Goal: Information Seeking & Learning: Check status

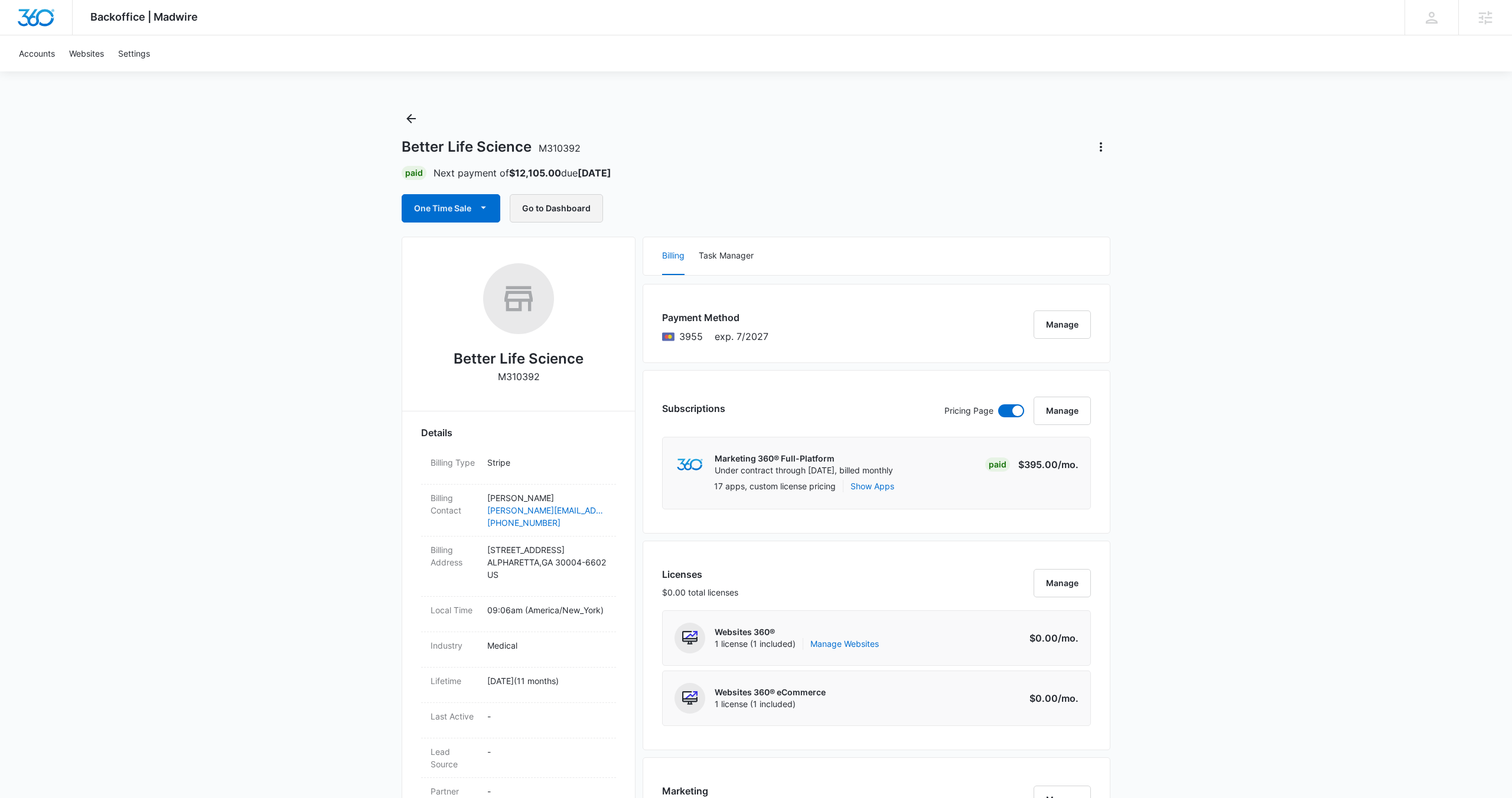
click at [545, 208] on button "Go to Dashboard" at bounding box center [556, 208] width 93 height 28
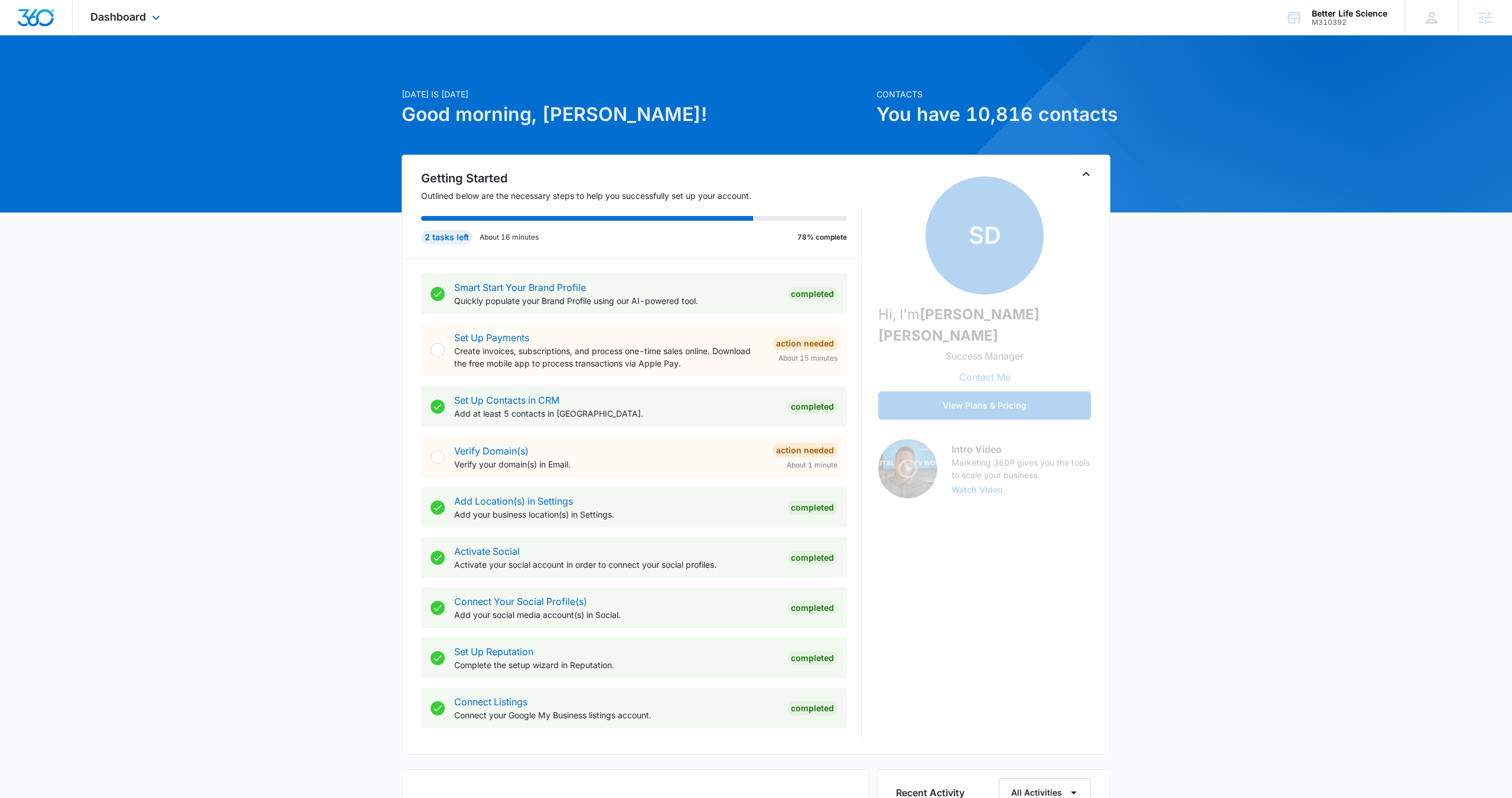
click at [134, 23] on div "Dashboard Apps Reputation Forms CRM Email Social POS Content Ads Intelligence F…" at bounding box center [126, 17] width 108 height 35
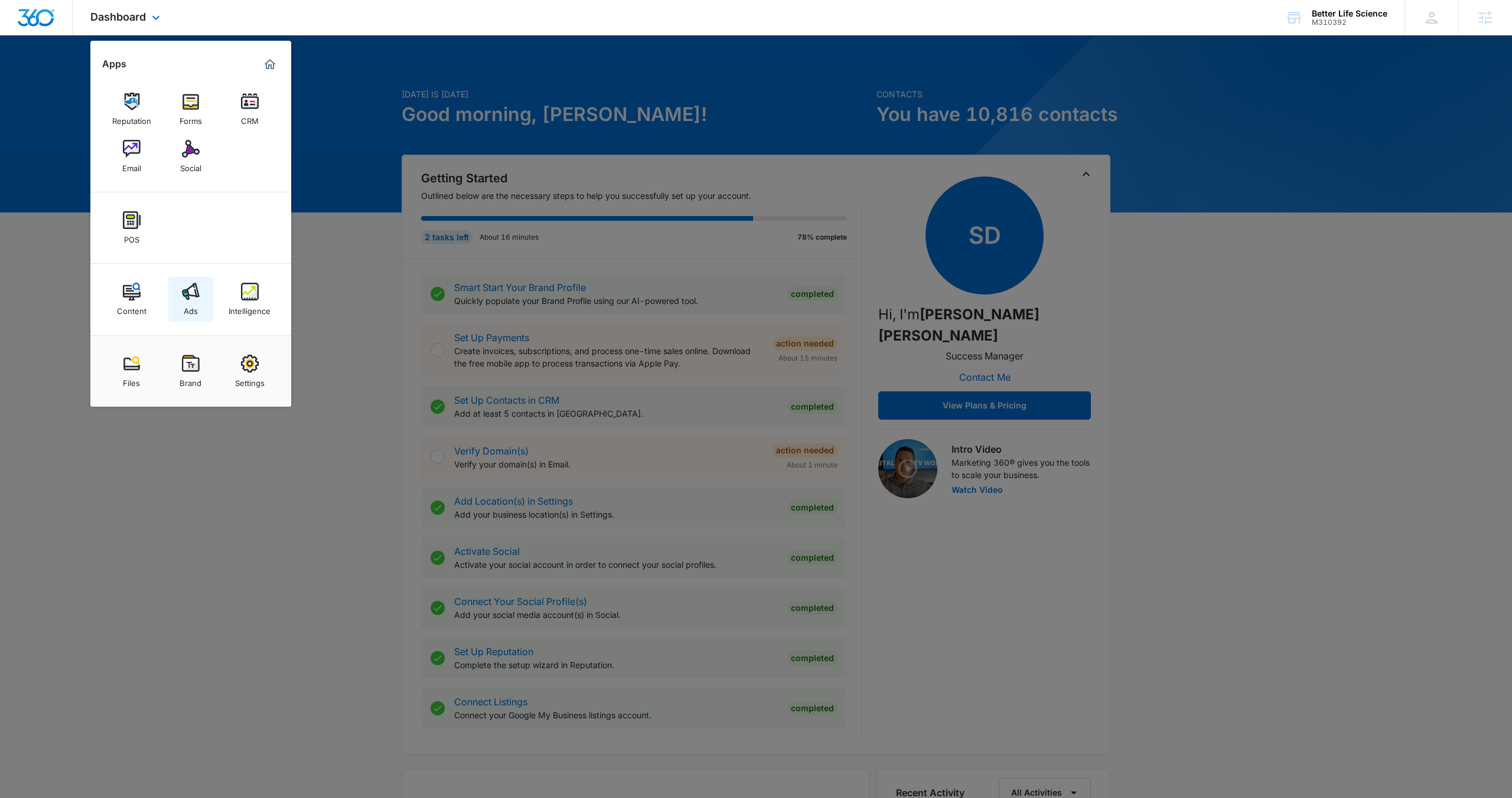
click at [184, 301] on div "Ads" at bounding box center [191, 308] width 14 height 15
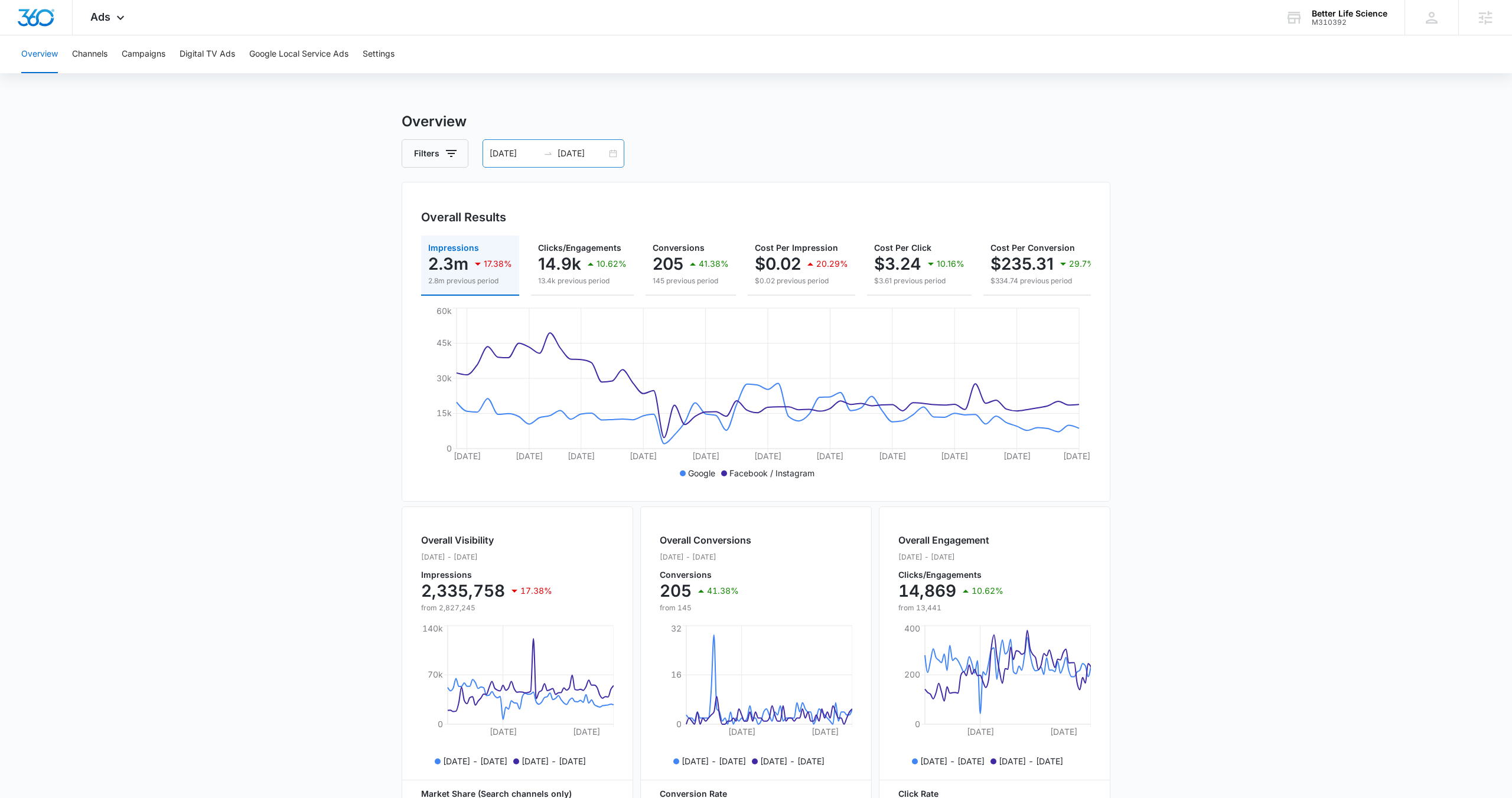
click at [611, 151] on div "06/27/2025 08/26/2025" at bounding box center [553, 153] width 142 height 28
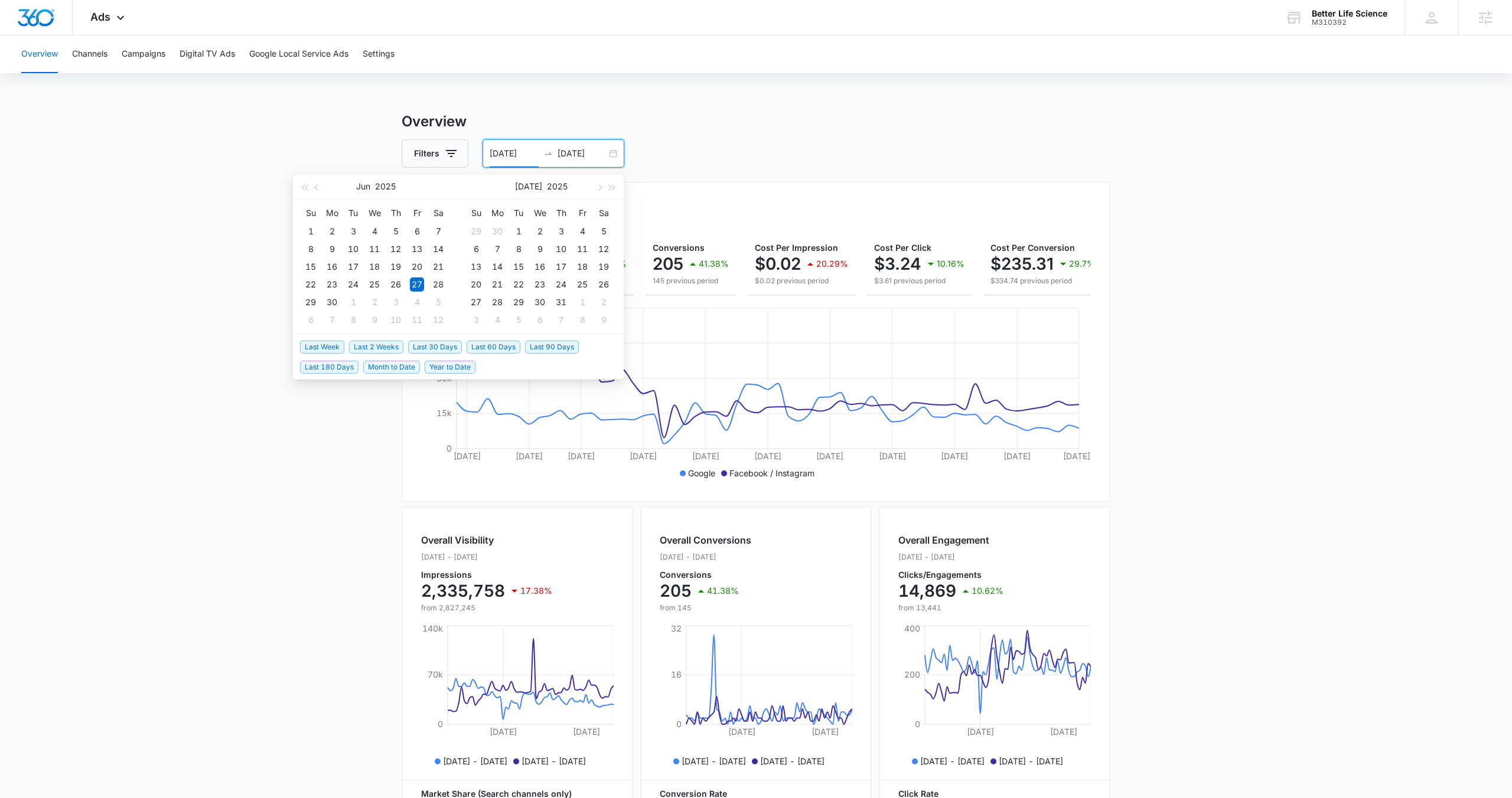
click at [392, 350] on span "Last 2 Weeks" at bounding box center [376, 347] width 55 height 13
type input "08/21/2025"
type input "09/04/2025"
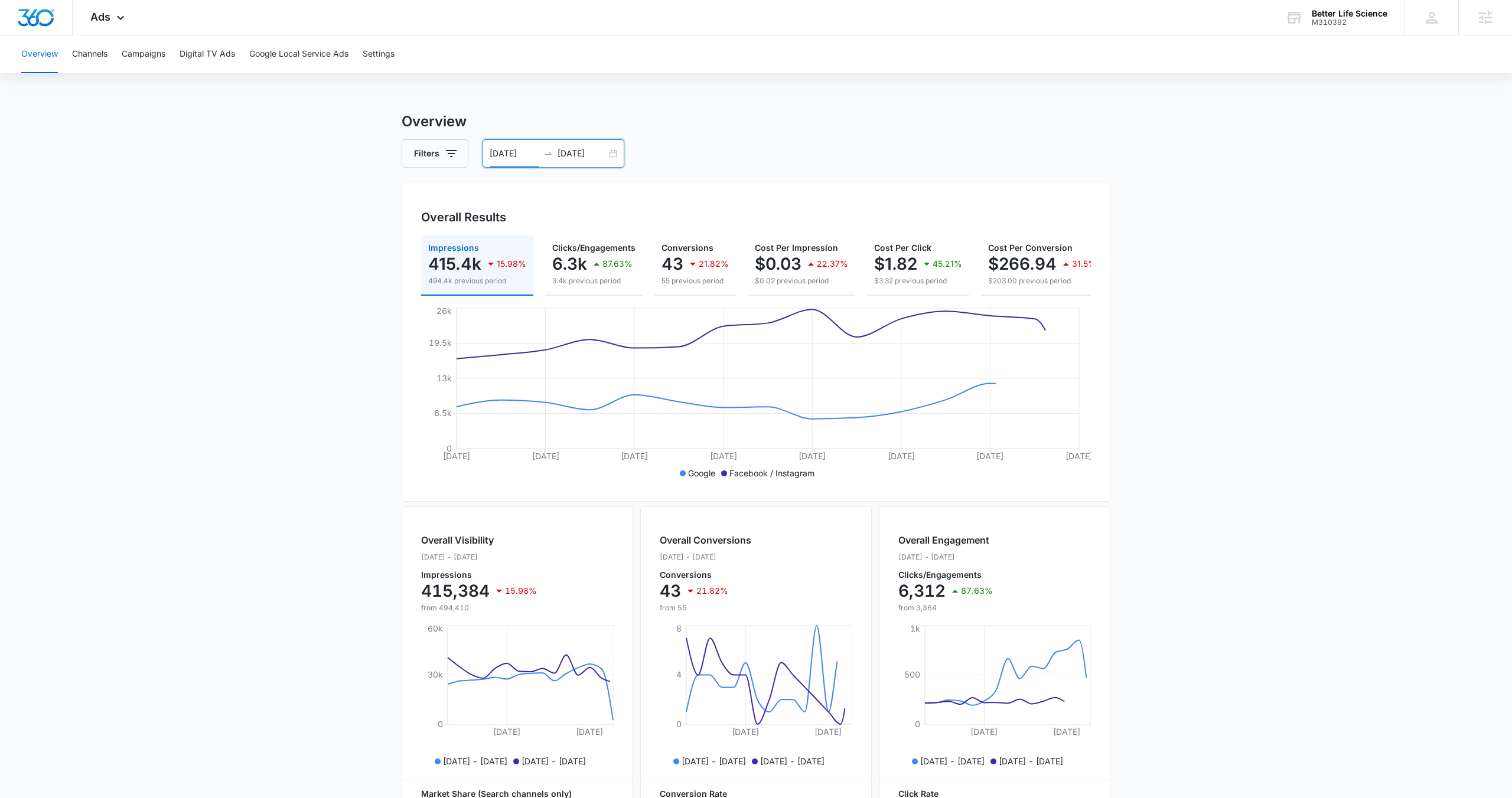
click at [609, 154] on div "08/21/2025 09/04/2025" at bounding box center [553, 153] width 142 height 28
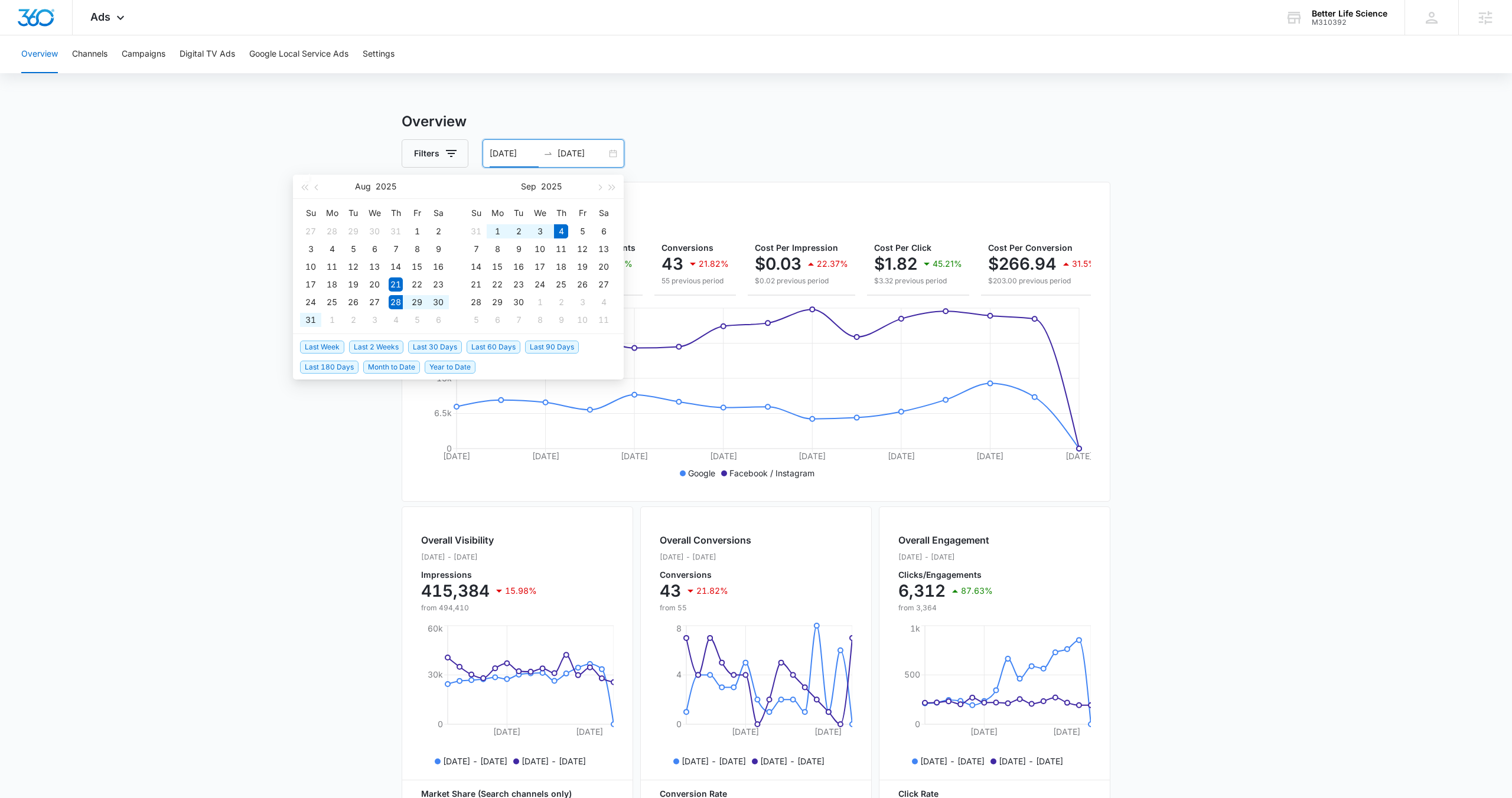
click at [335, 351] on span "Last Week" at bounding box center [322, 347] width 44 height 13
type input "08/28/2025"
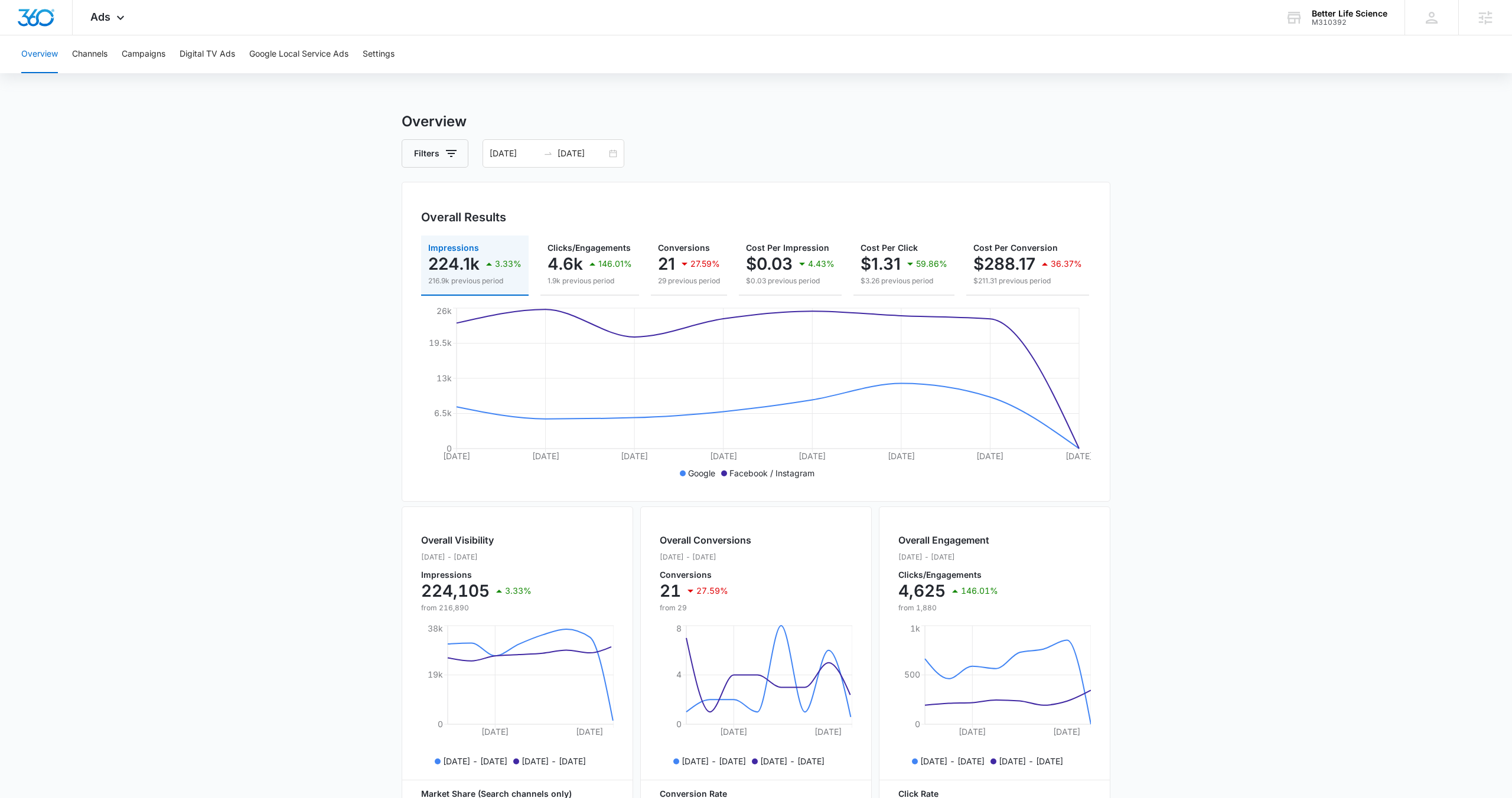
click at [119, 62] on div "Overview Channels Campaigns Digital TV Ads Google Local Service Ads Settings" at bounding box center [755, 55] width 1483 height 38
click at [132, 64] on button "Campaigns" at bounding box center [143, 55] width 44 height 38
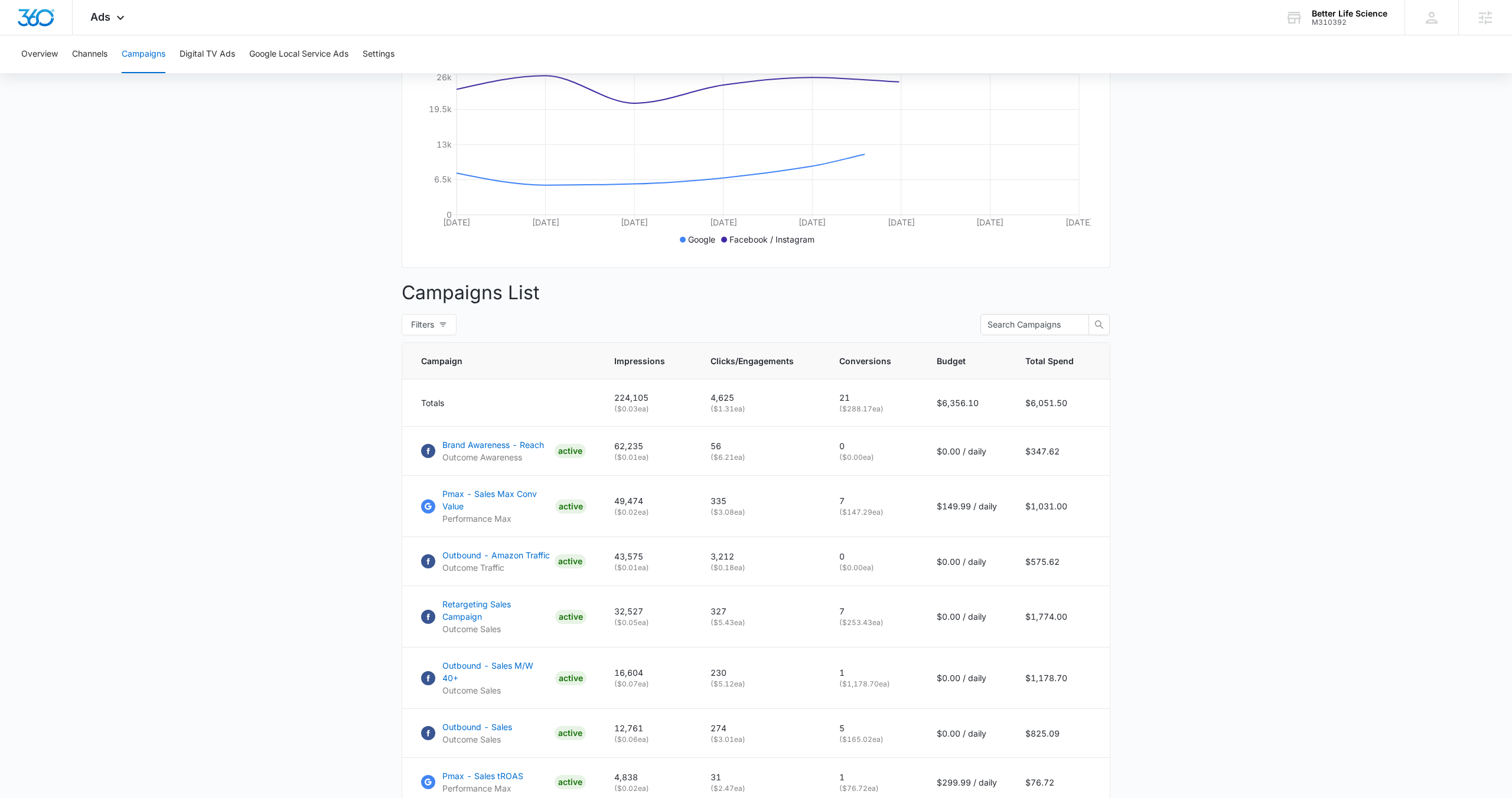
scroll to position [237, 0]
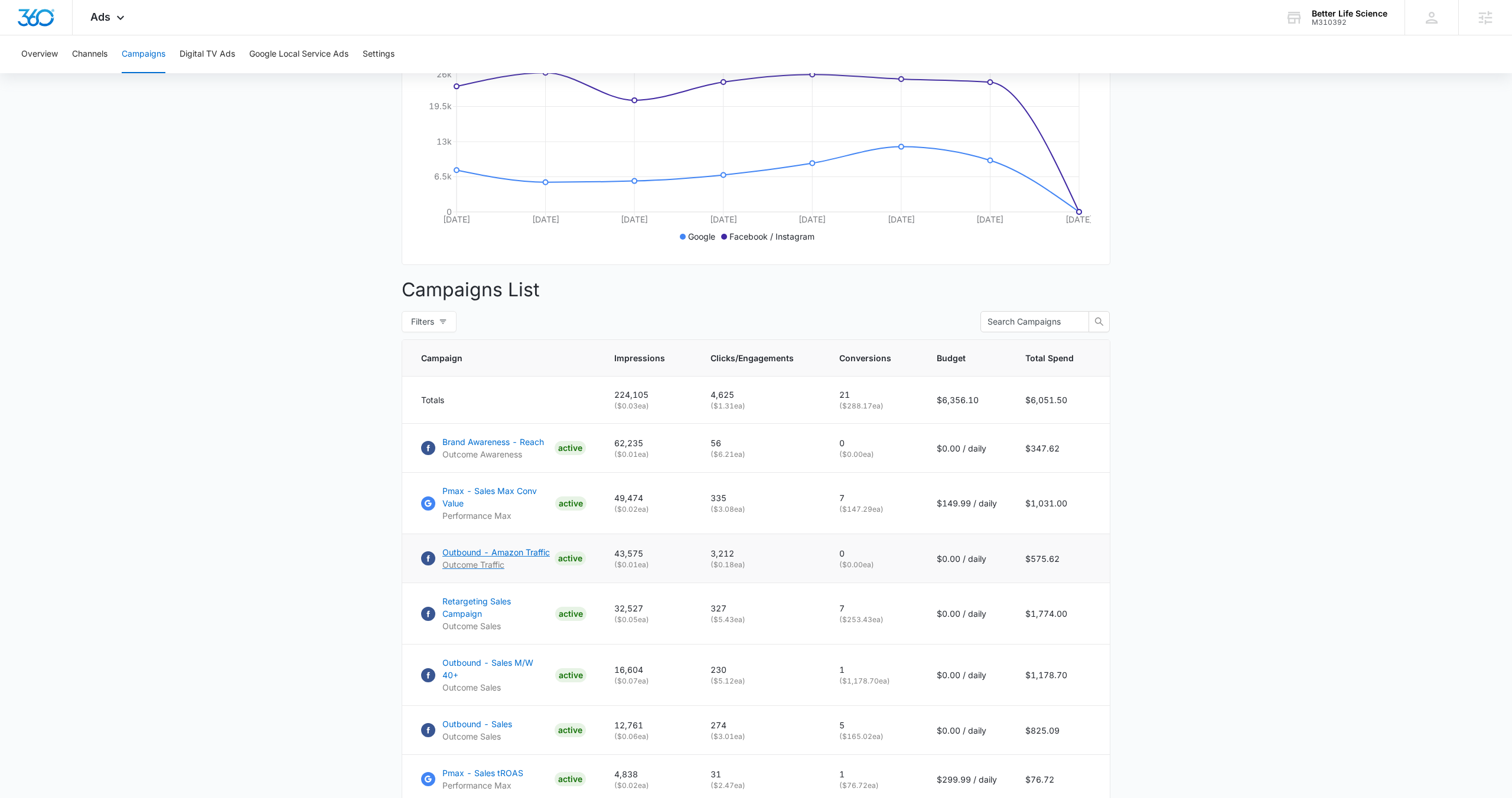
click at [497, 557] on p "Outbound - Amazon Traffic" at bounding box center [495, 552] width 107 height 12
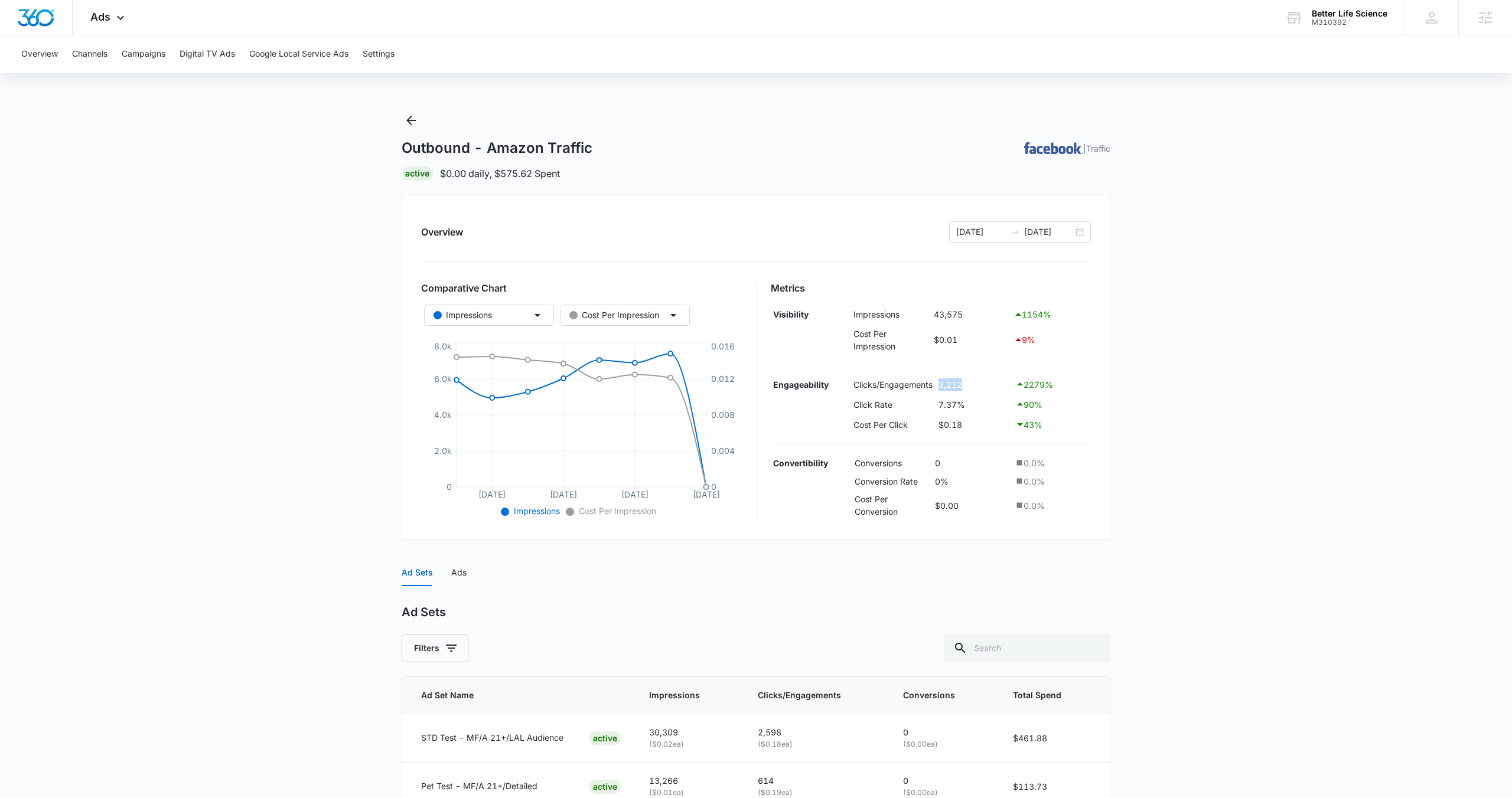
drag, startPoint x: 941, startPoint y: 387, endPoint x: 967, endPoint y: 395, distance: 27.2
click at [966, 393] on tbody "Engageability Clicks/Engagements 3,212 2279 % Click Rate 7.37% 90 % Cost Per Cl…" at bounding box center [931, 405] width 321 height 59
click at [960, 413] on td "7.37%" at bounding box center [974, 404] width 77 height 20
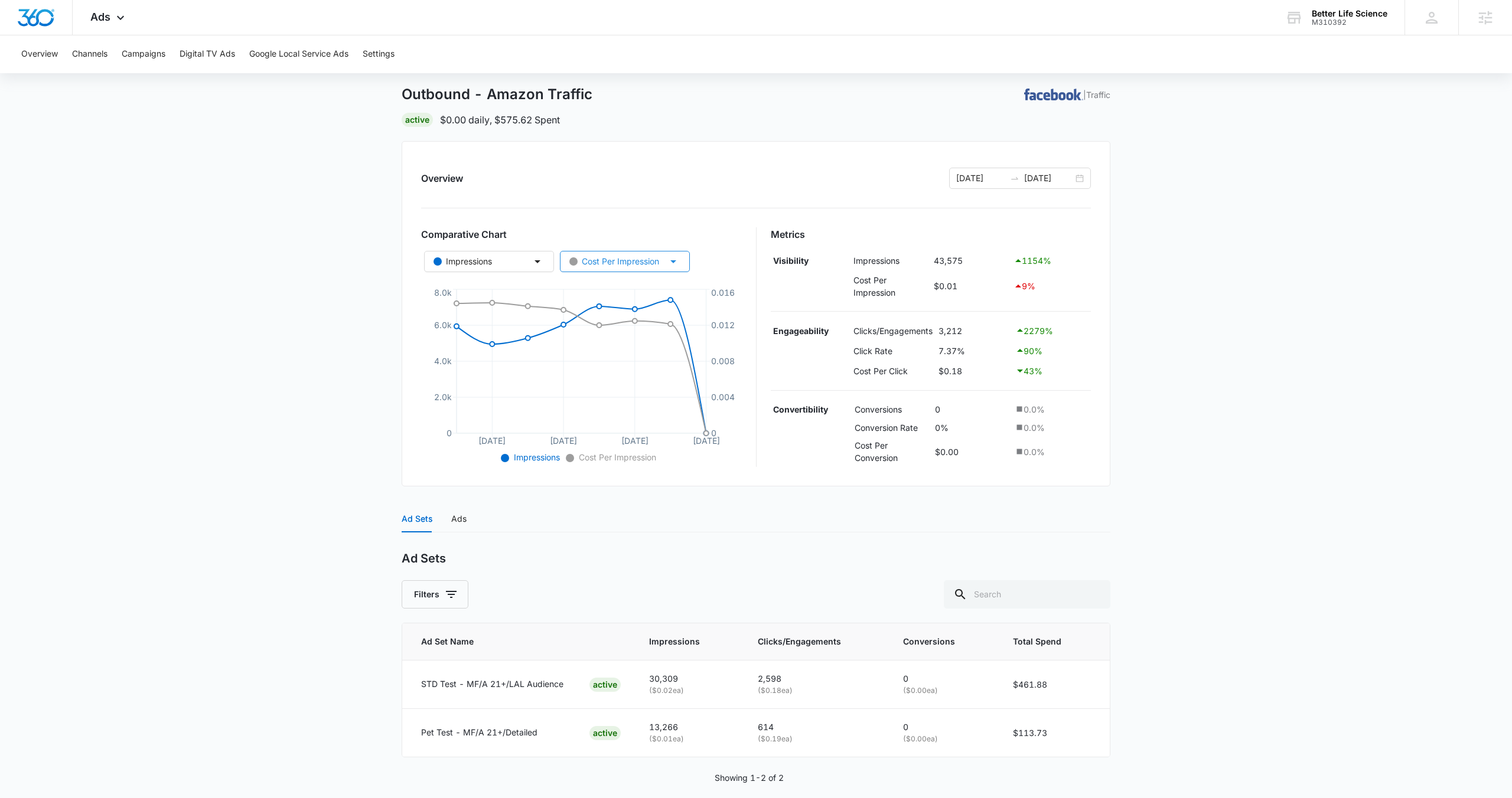
scroll to position [69, 0]
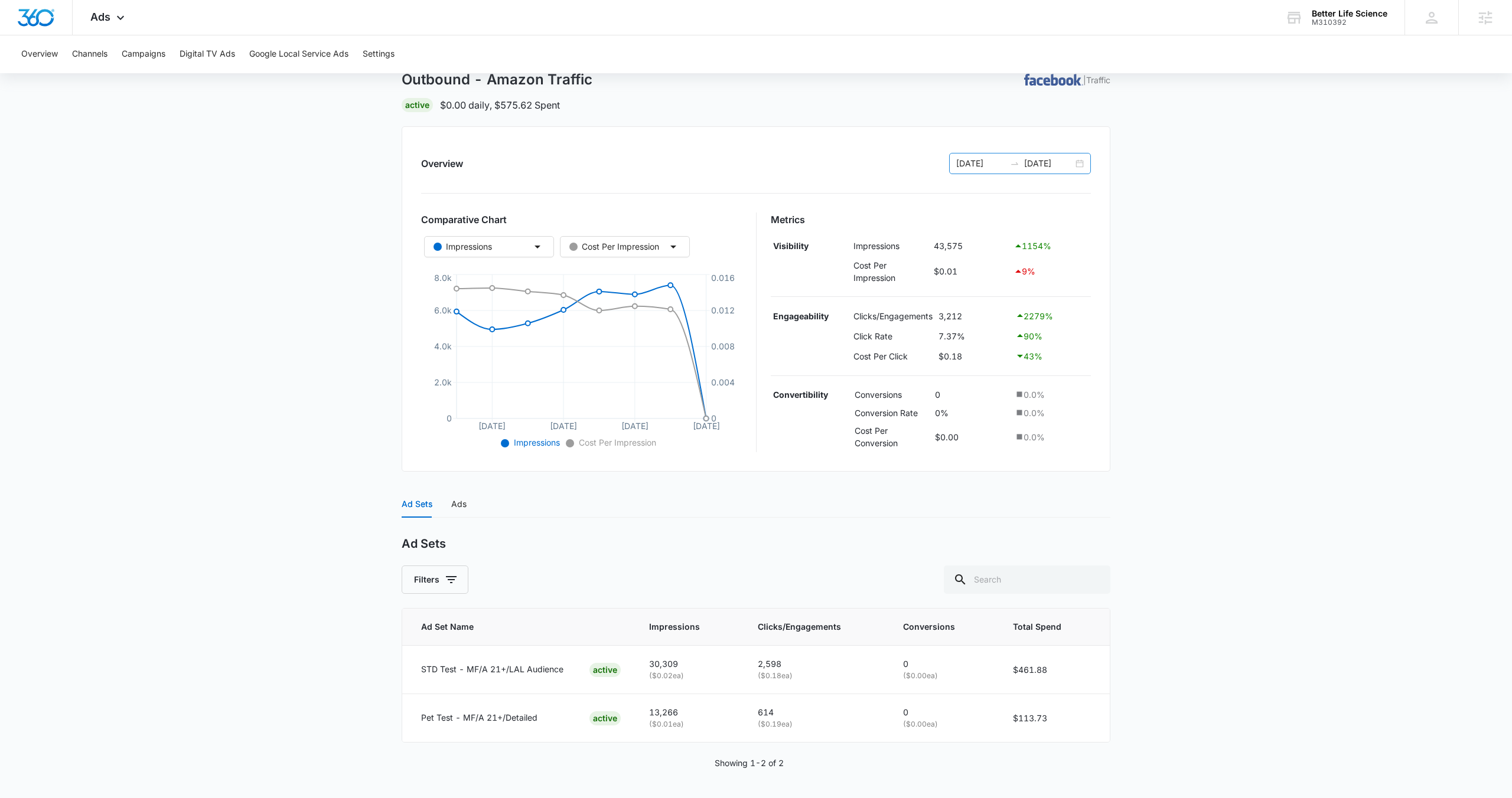
click at [1082, 164] on div "08/28/2025 09/04/2025" at bounding box center [1020, 163] width 142 height 21
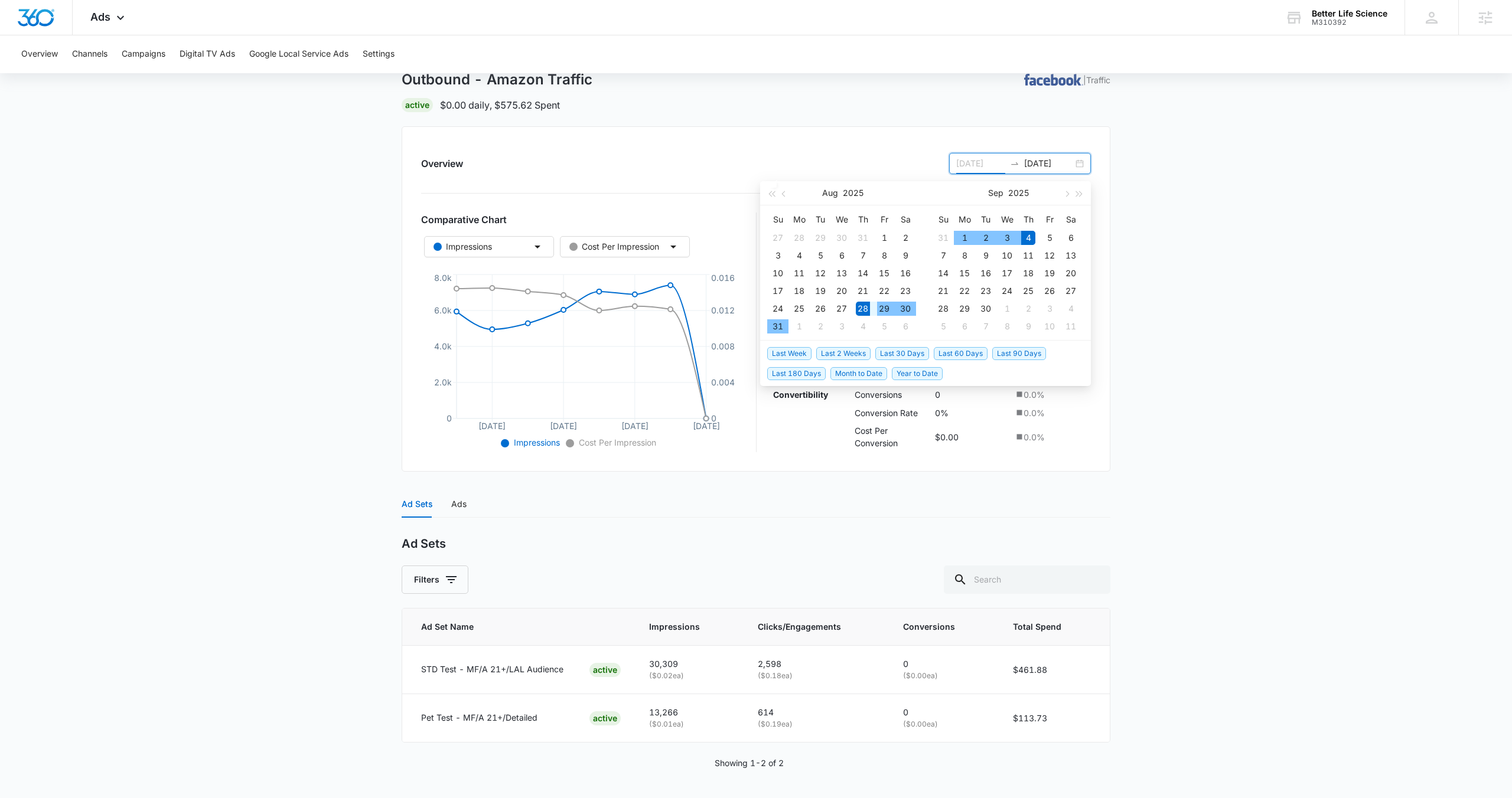
type input "08/28/2025"
click at [850, 354] on span "Last 2 Weeks" at bounding box center [843, 353] width 55 height 13
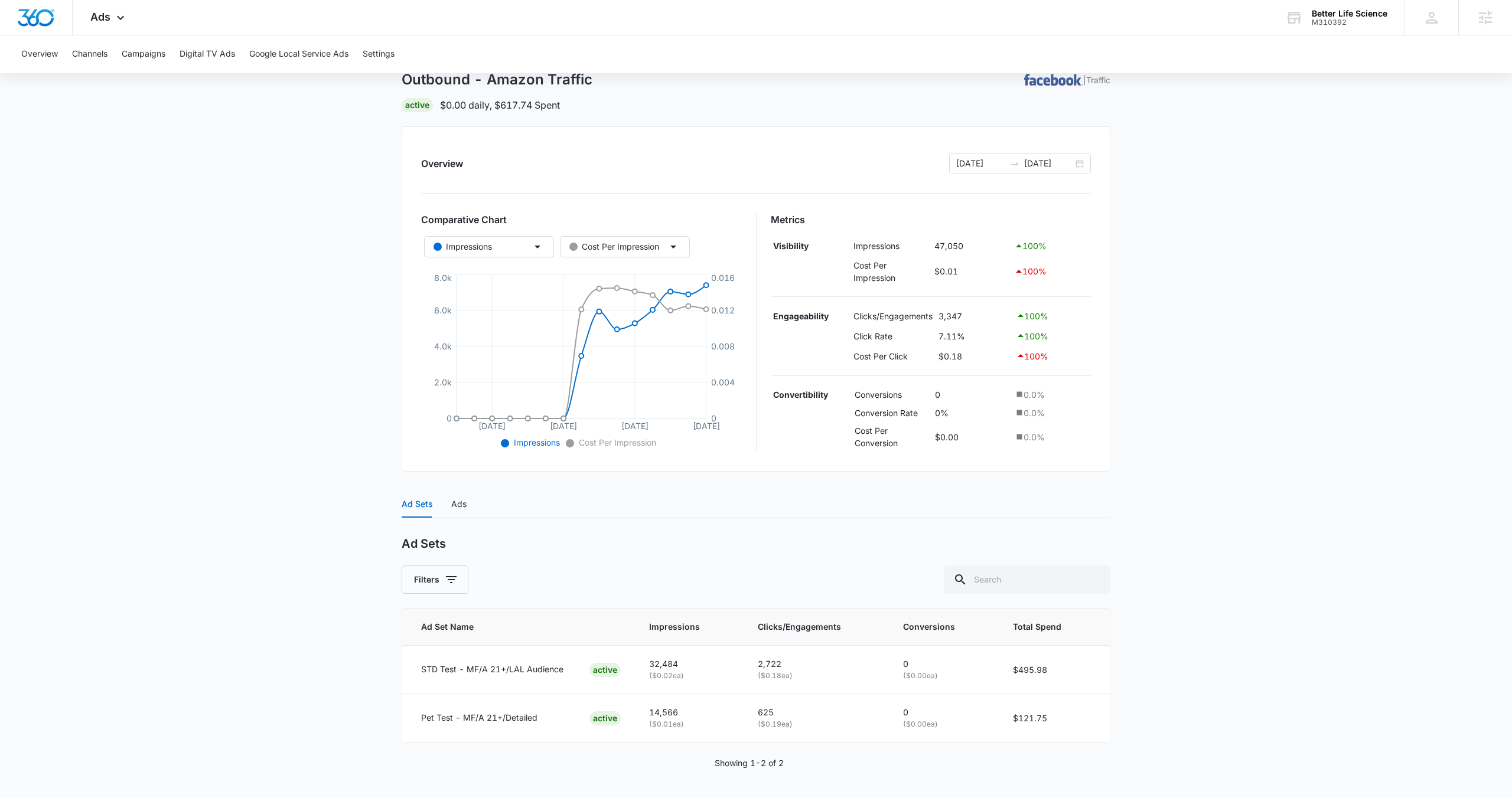
scroll to position [0, 0]
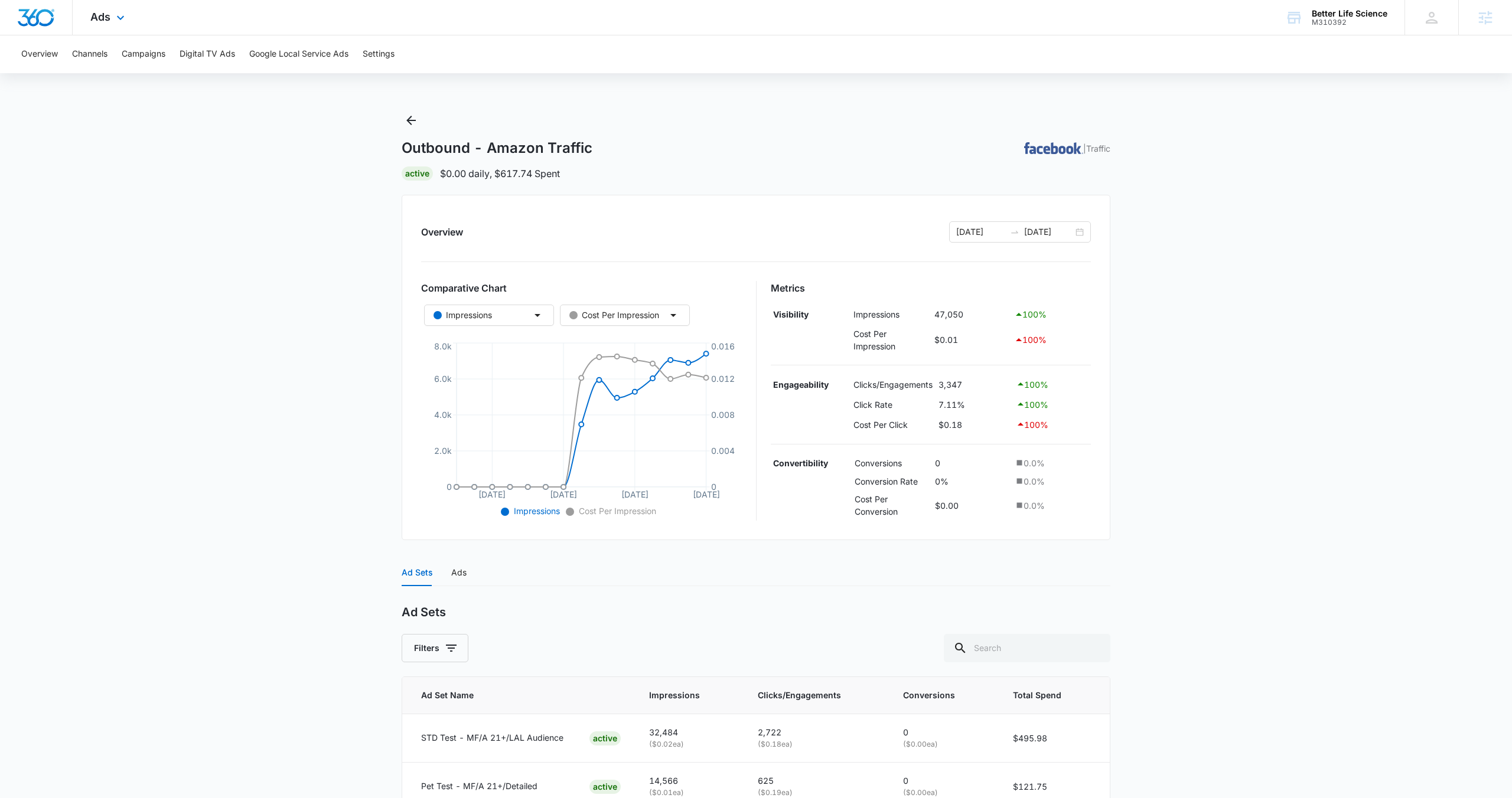
click at [114, 27] on div "Ads Apps Reputation Forms CRM Email Social POS Content Ads Intelligence Files B…" at bounding box center [109, 17] width 72 height 35
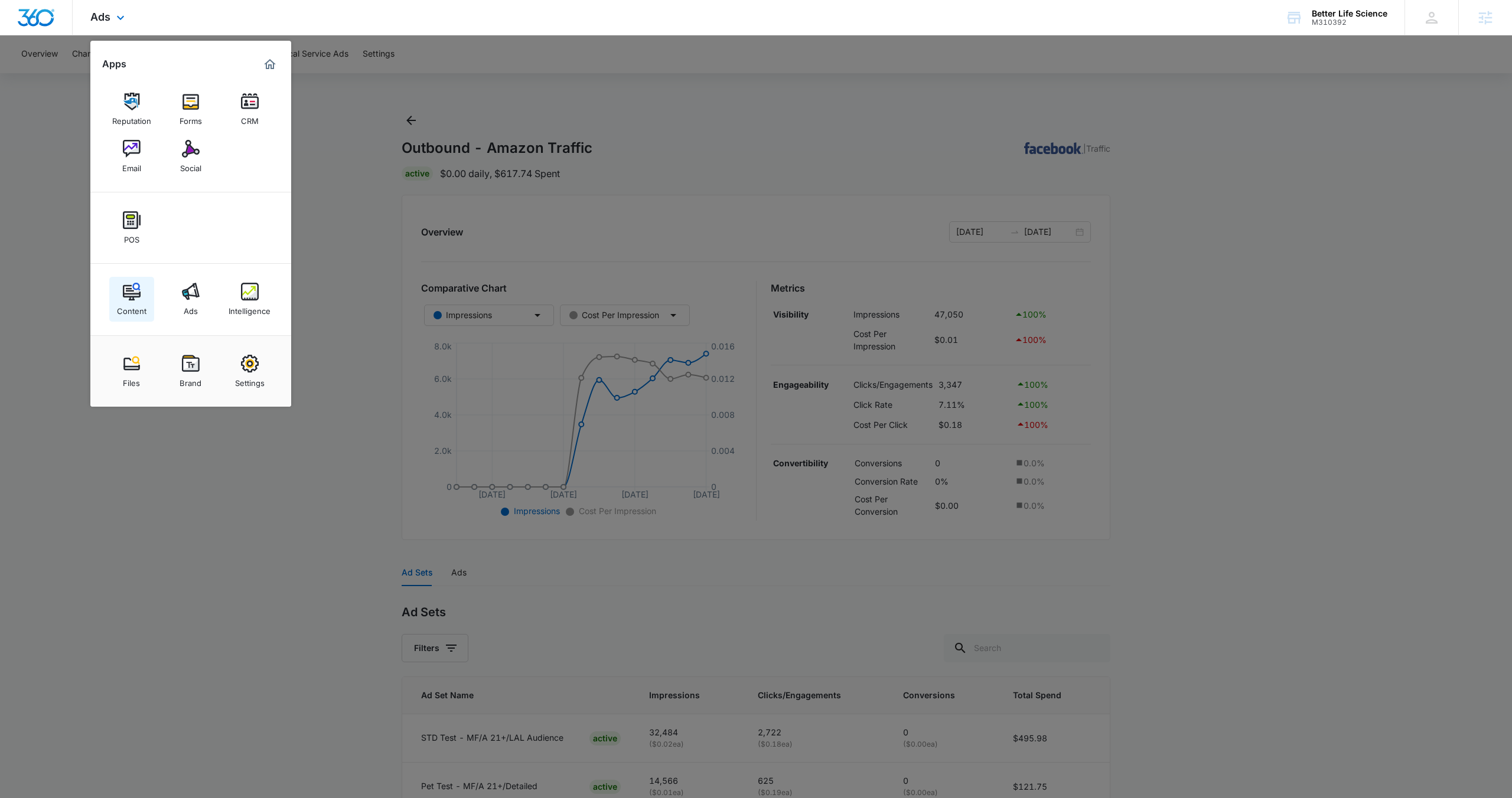
click at [138, 303] on div "Content" at bounding box center [132, 308] width 29 height 15
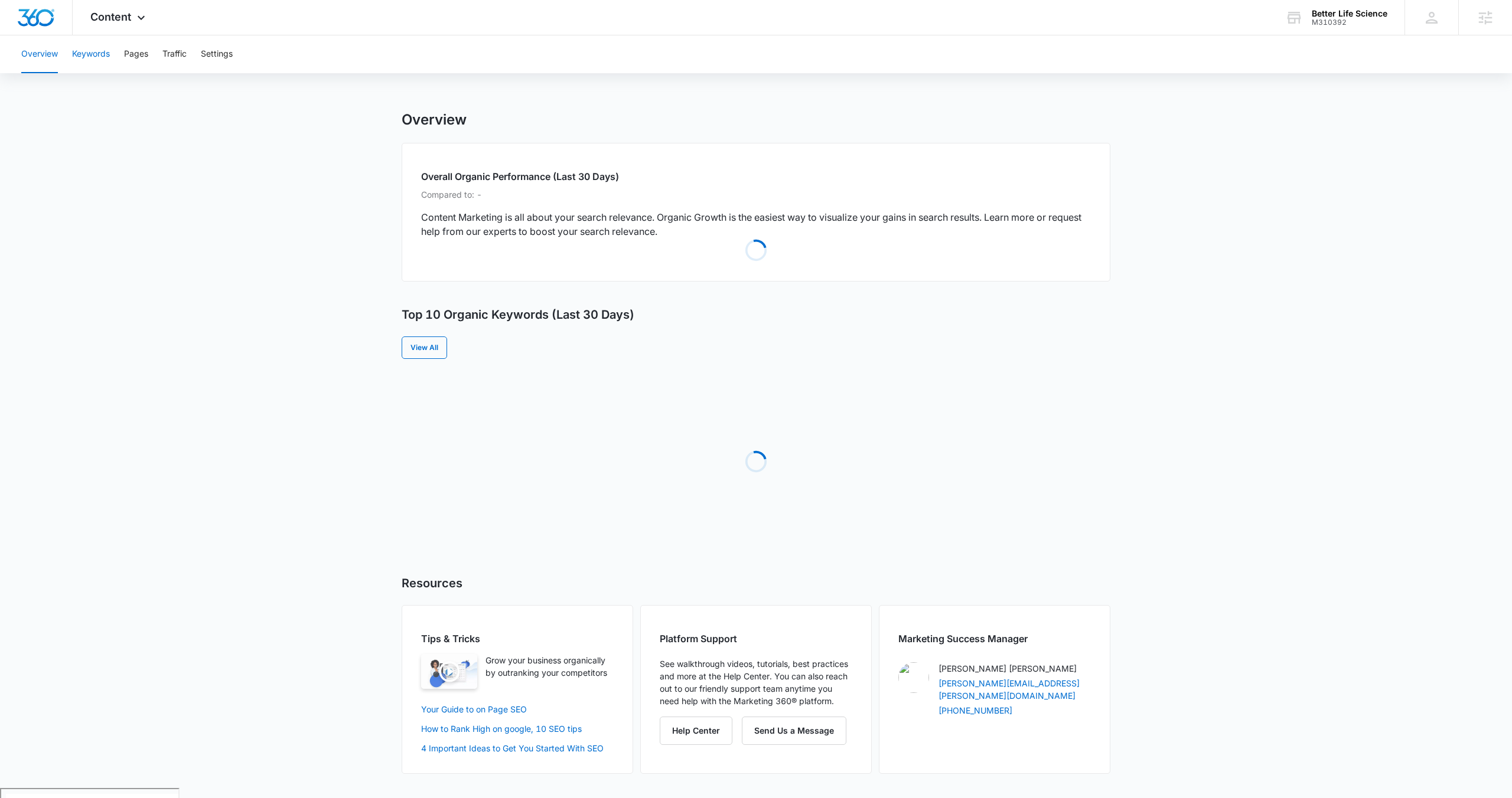
click at [81, 58] on button "Keywords" at bounding box center [91, 55] width 38 height 38
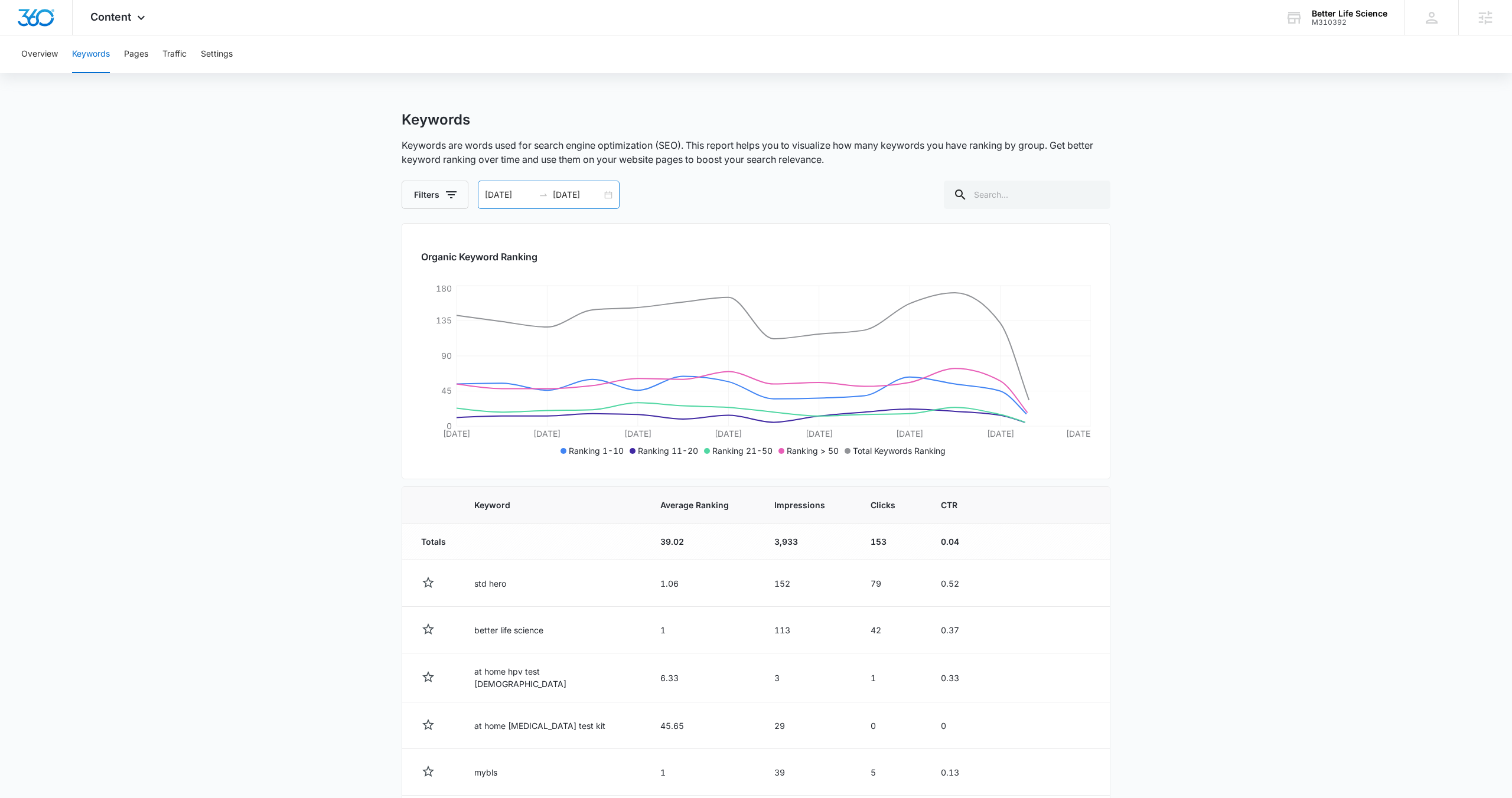
click at [610, 197] on div "08/20/2025 09/03/2025" at bounding box center [548, 195] width 142 height 28
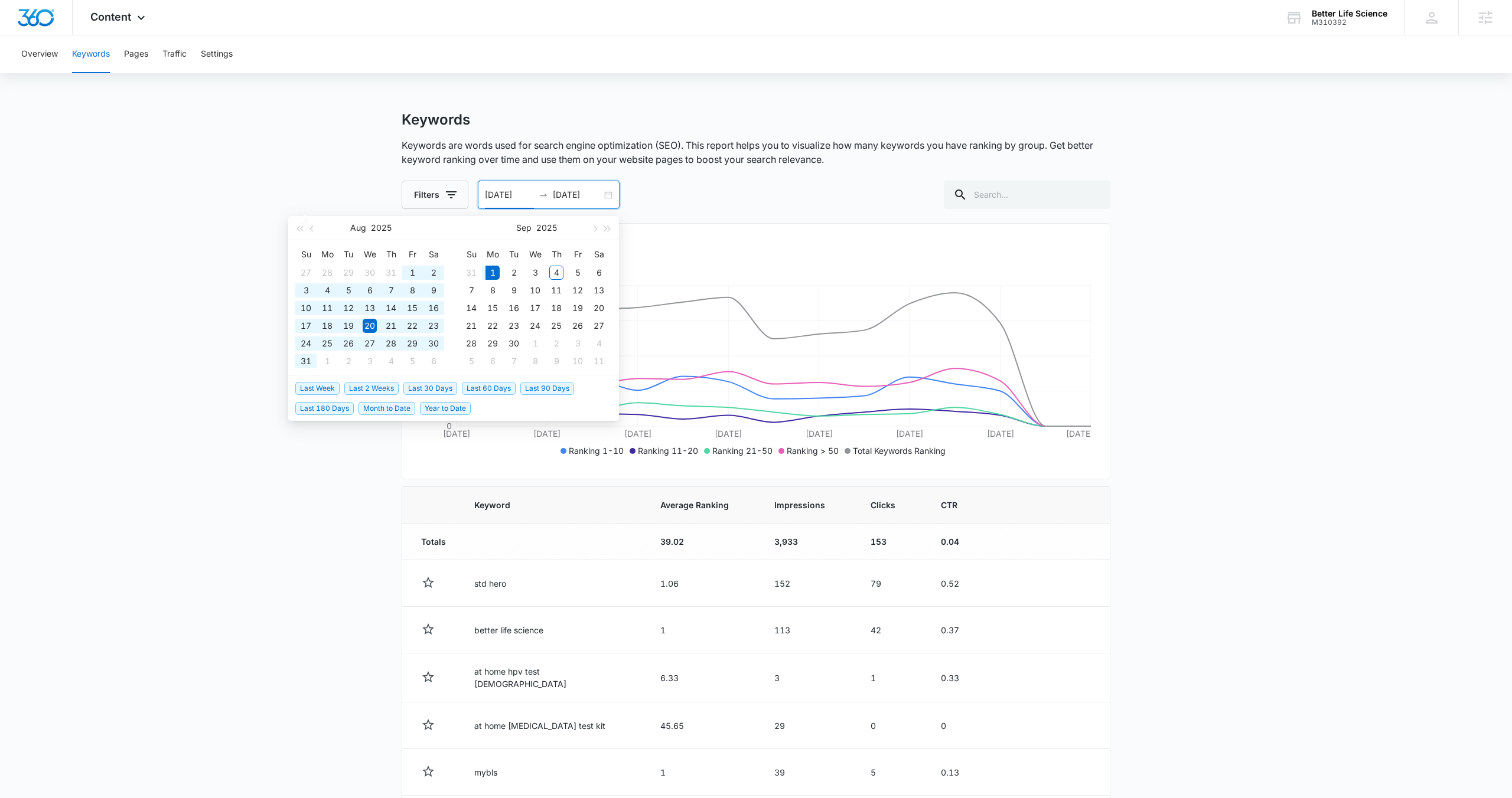
click at [340, 411] on span "Last 180 Days" at bounding box center [324, 408] width 58 height 13
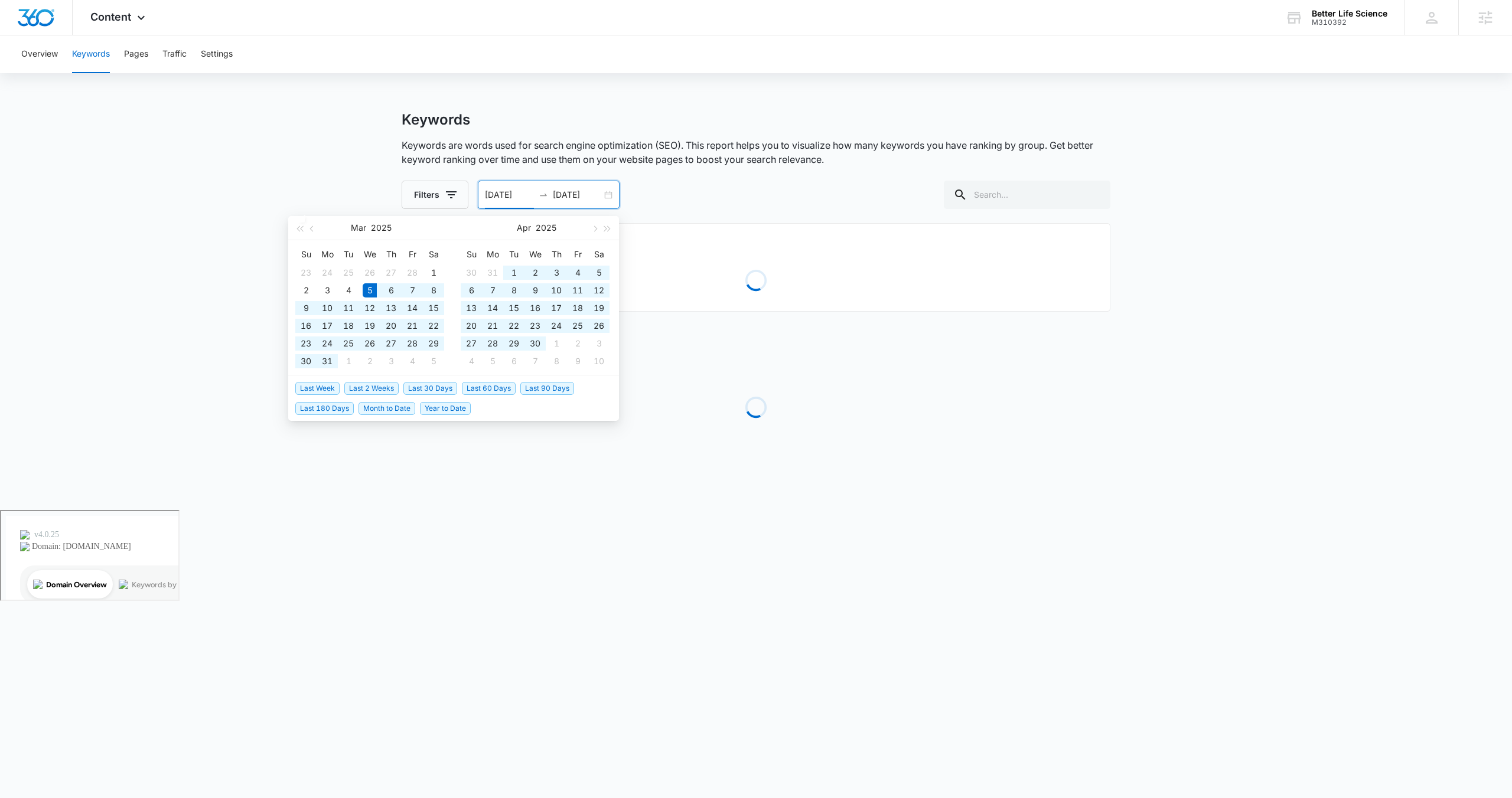
type input "03/05/2025"
type input "09/01/2025"
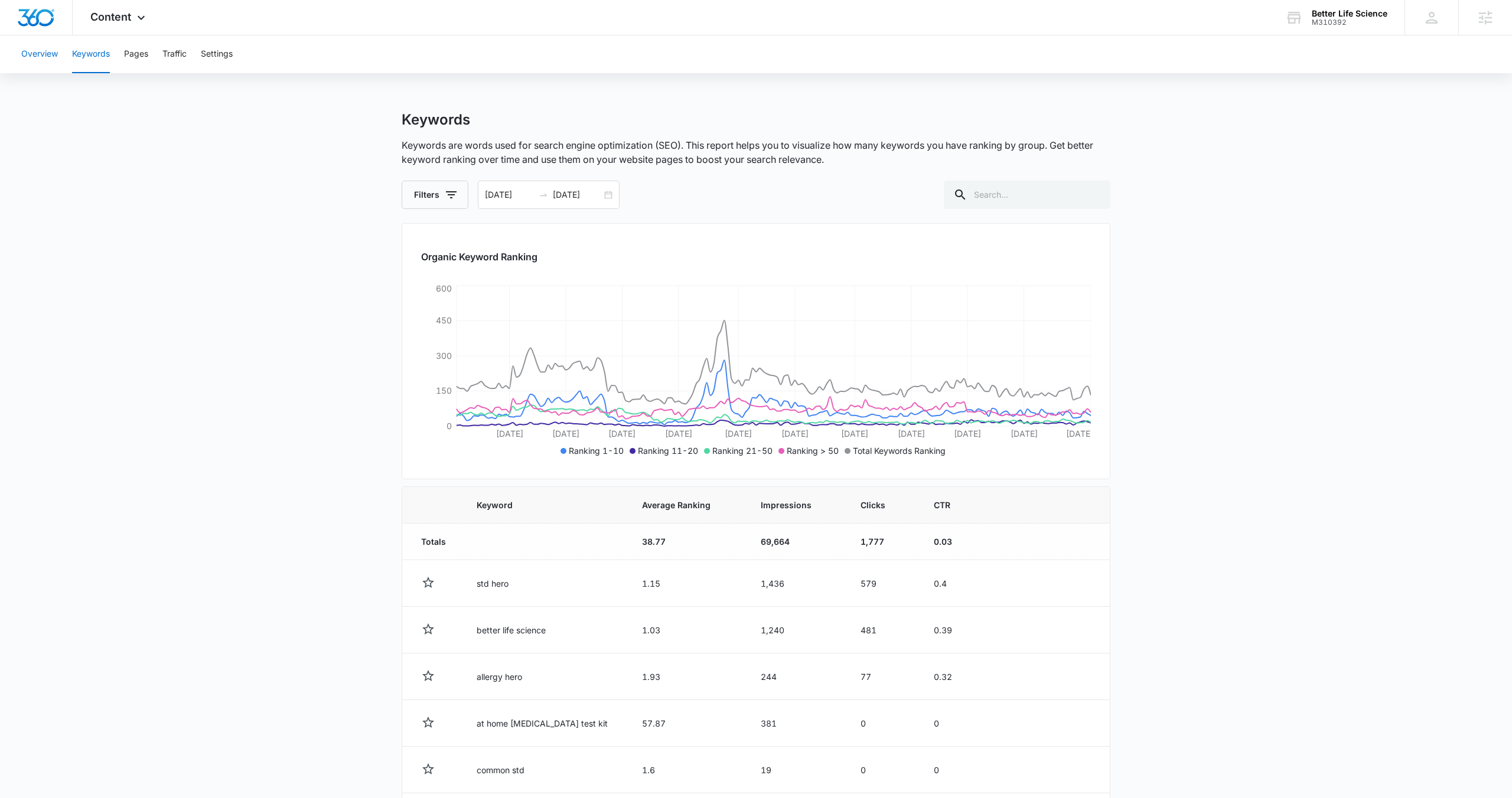
click at [53, 55] on button "Overview" at bounding box center [40, 55] width 37 height 38
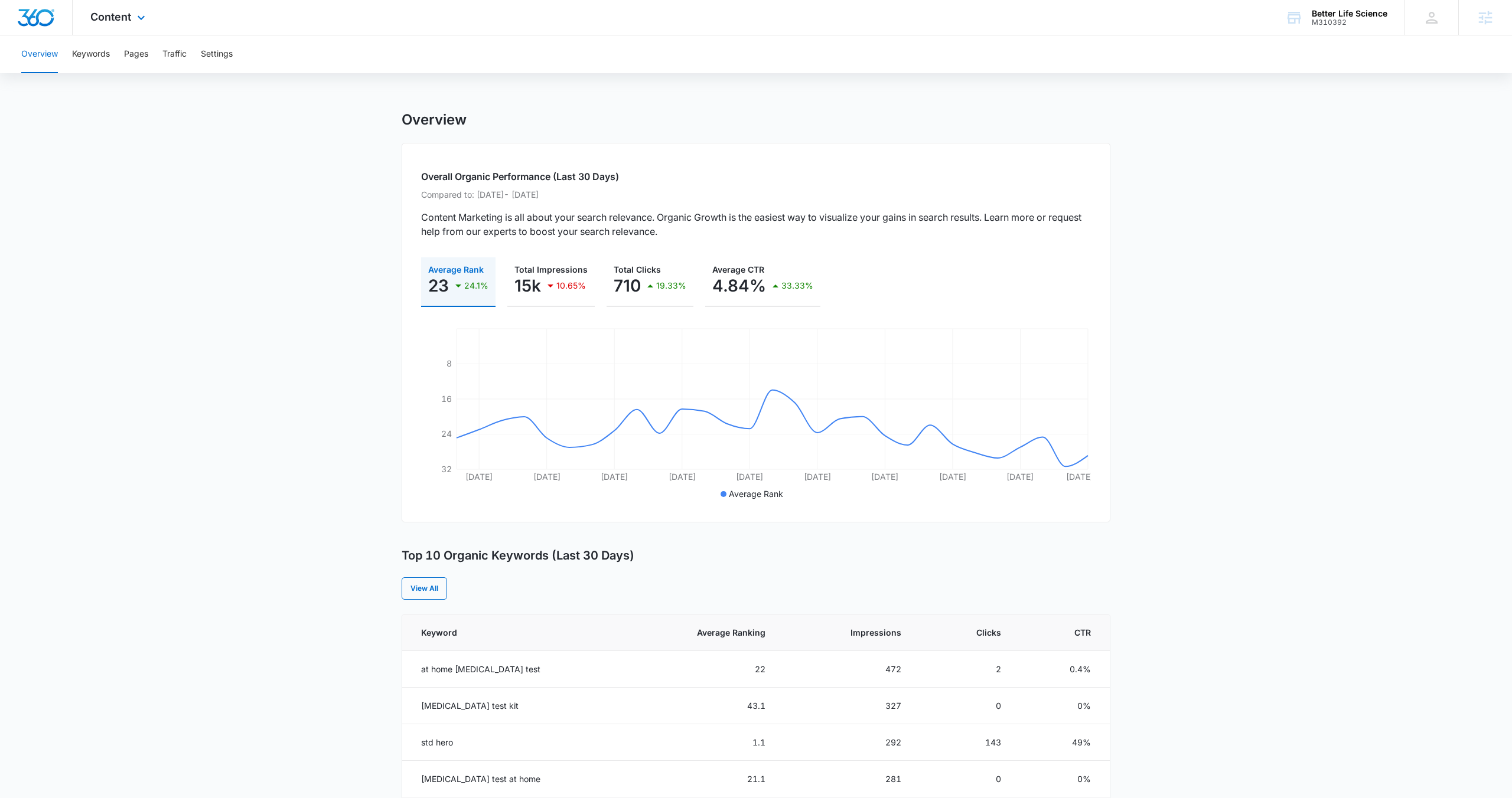
click at [126, 25] on div "Content Apps Reputation Forms CRM Email Social POS Content Ads Intelligence Fil…" at bounding box center [119, 17] width 93 height 35
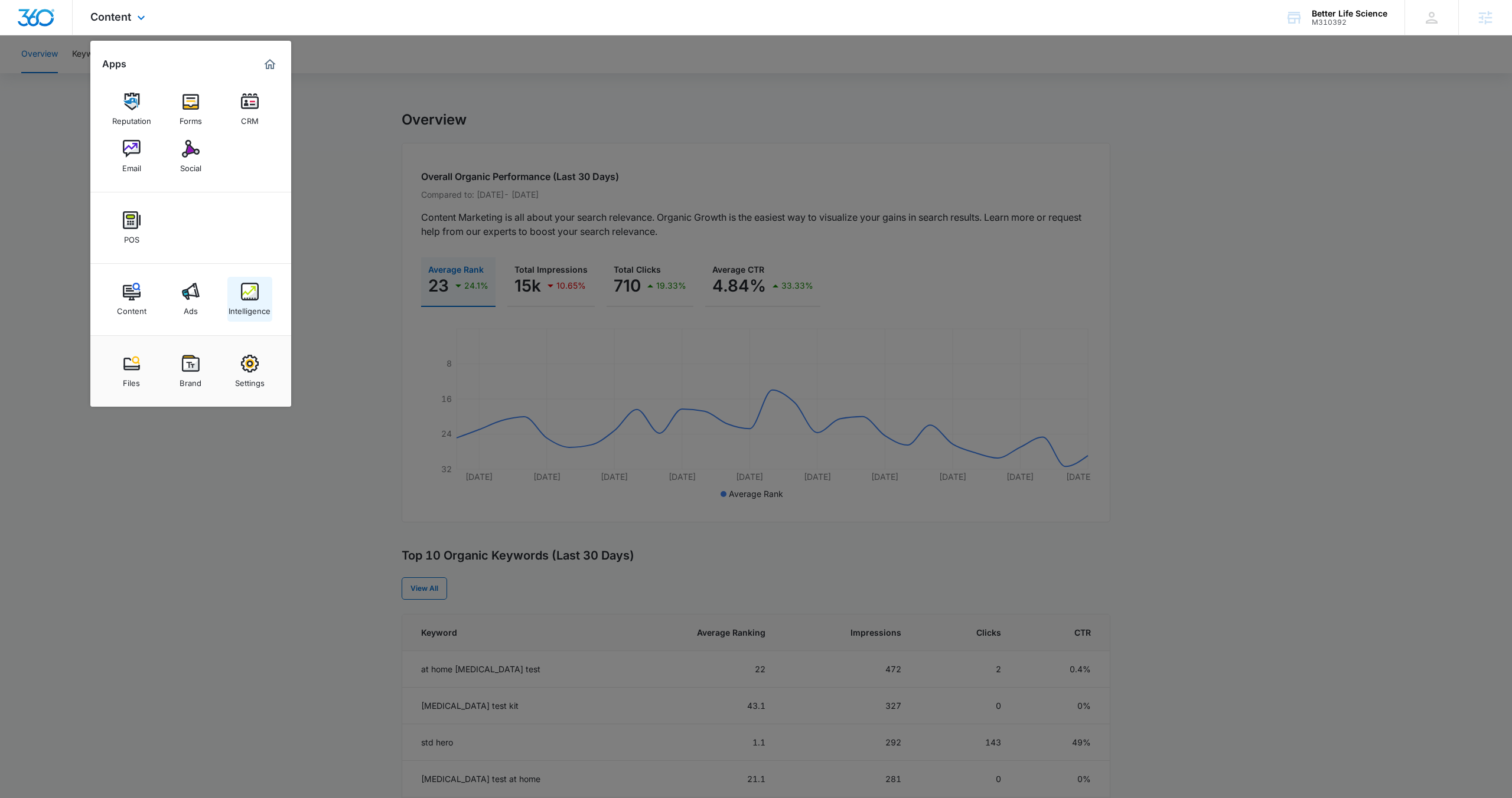
click at [248, 297] on img at bounding box center [250, 291] width 18 height 18
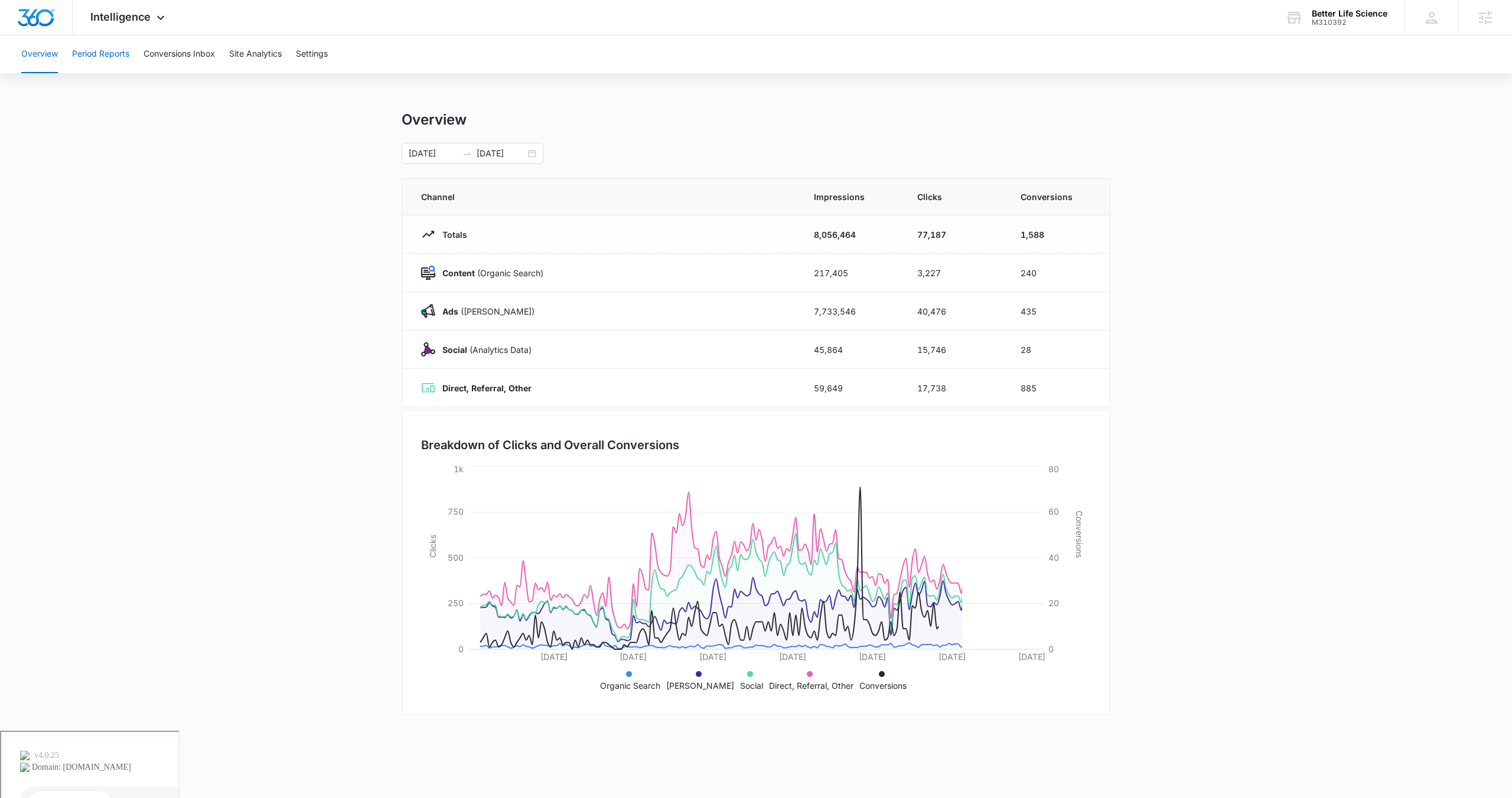
click at [106, 59] on button "Period Reports" at bounding box center [100, 55] width 57 height 38
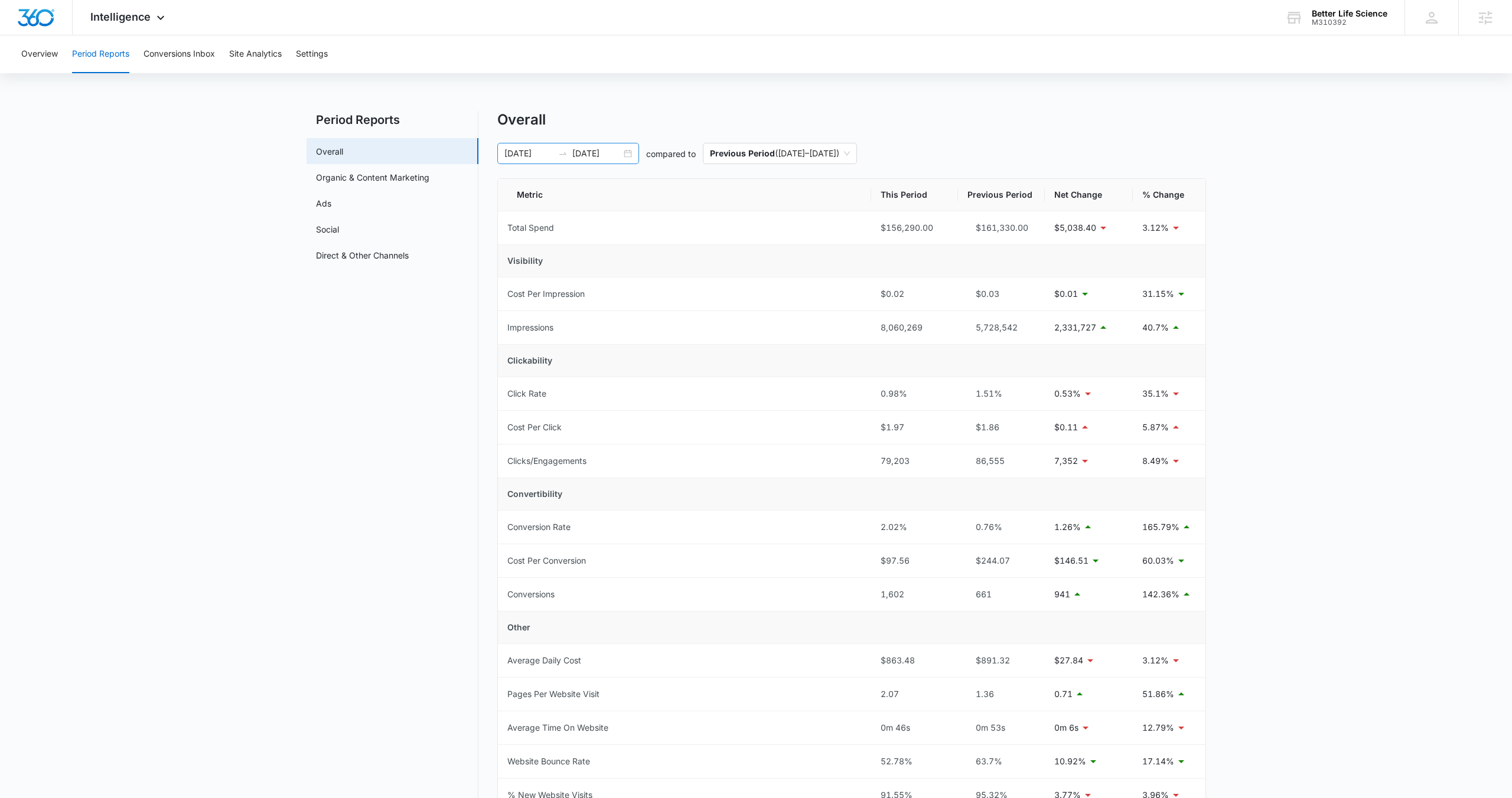
click at [625, 154] on div "03/05/2025 09/01/2025" at bounding box center [568, 153] width 142 height 21
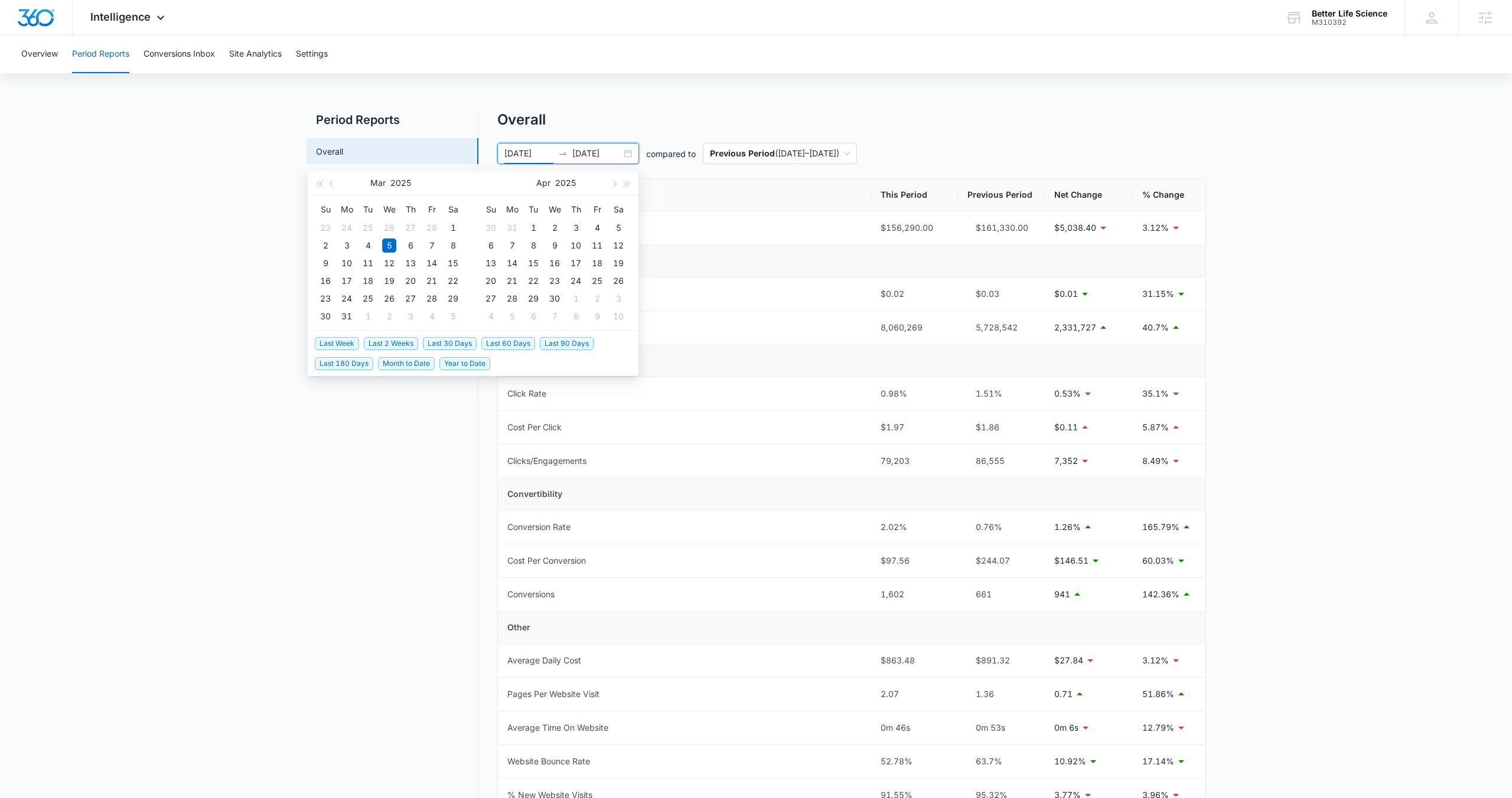
click at [470, 343] on span "Last 30 Days" at bounding box center [450, 343] width 54 height 13
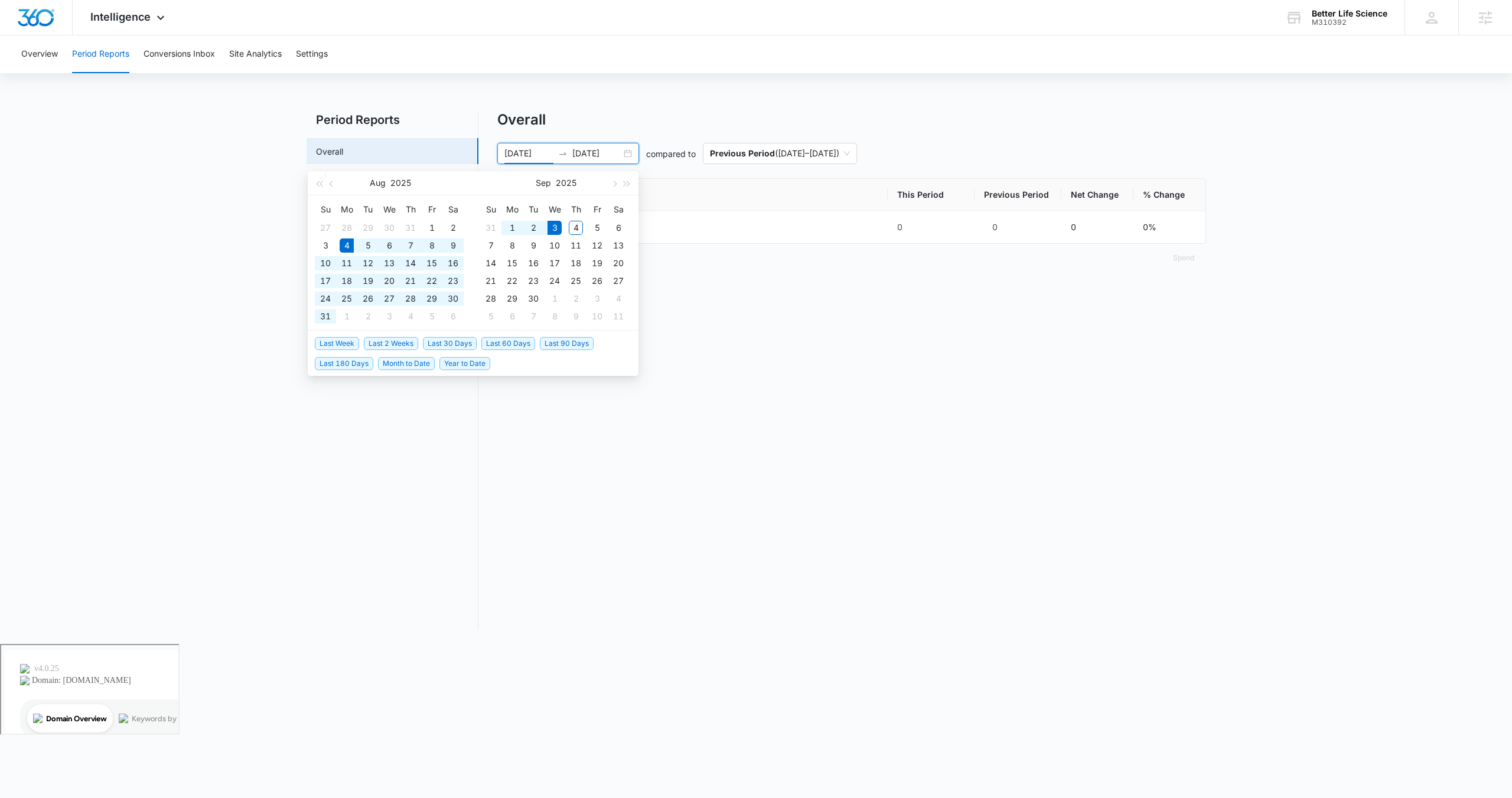
type input "[DATE]"
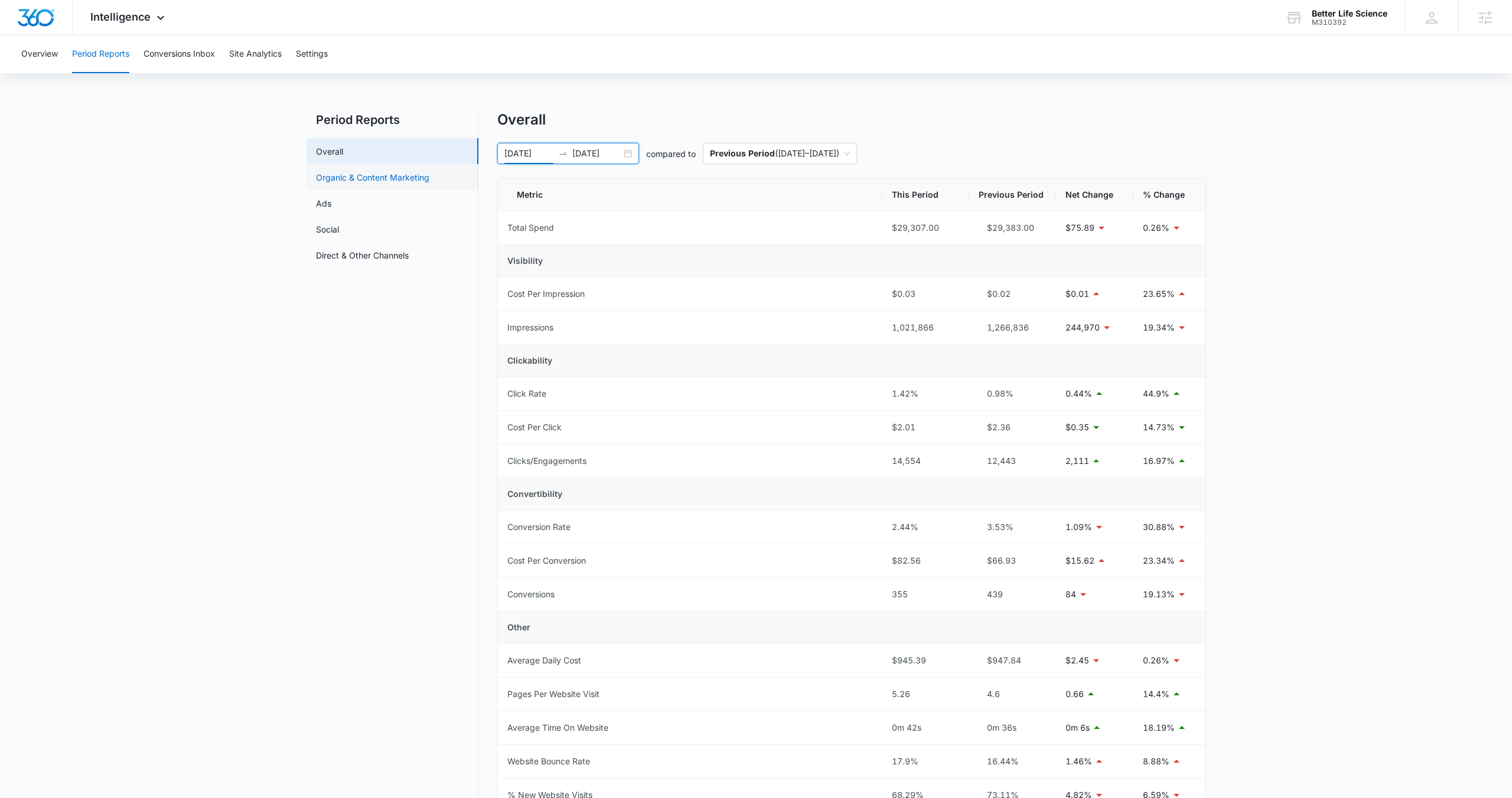
click at [362, 183] on link "Organic & Content Marketing" at bounding box center [372, 177] width 113 height 12
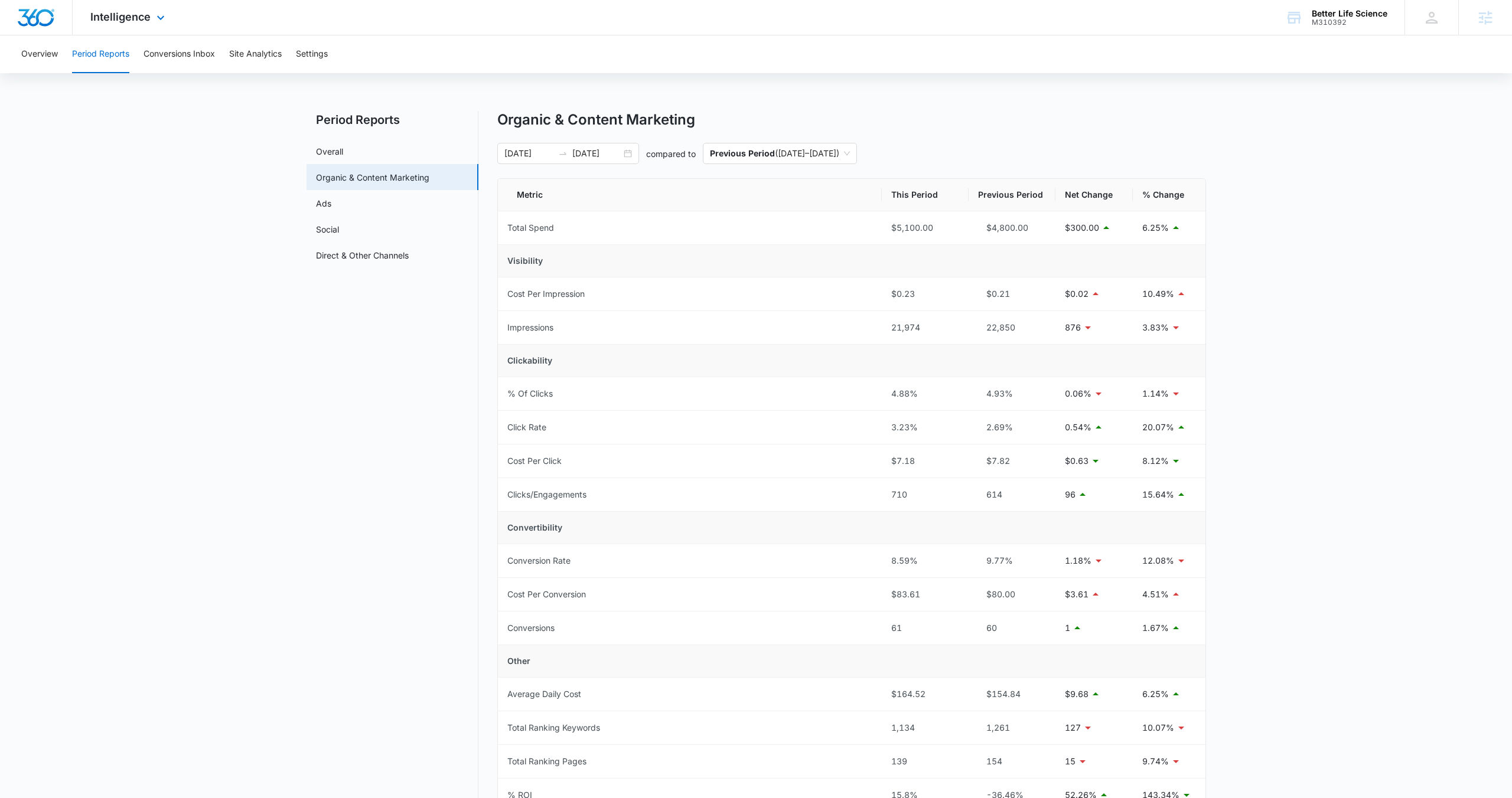
click at [114, 26] on div "Intelligence Apps Reputation Forms CRM Email Social POS Content Ads Intelligenc…" at bounding box center [129, 17] width 113 height 35
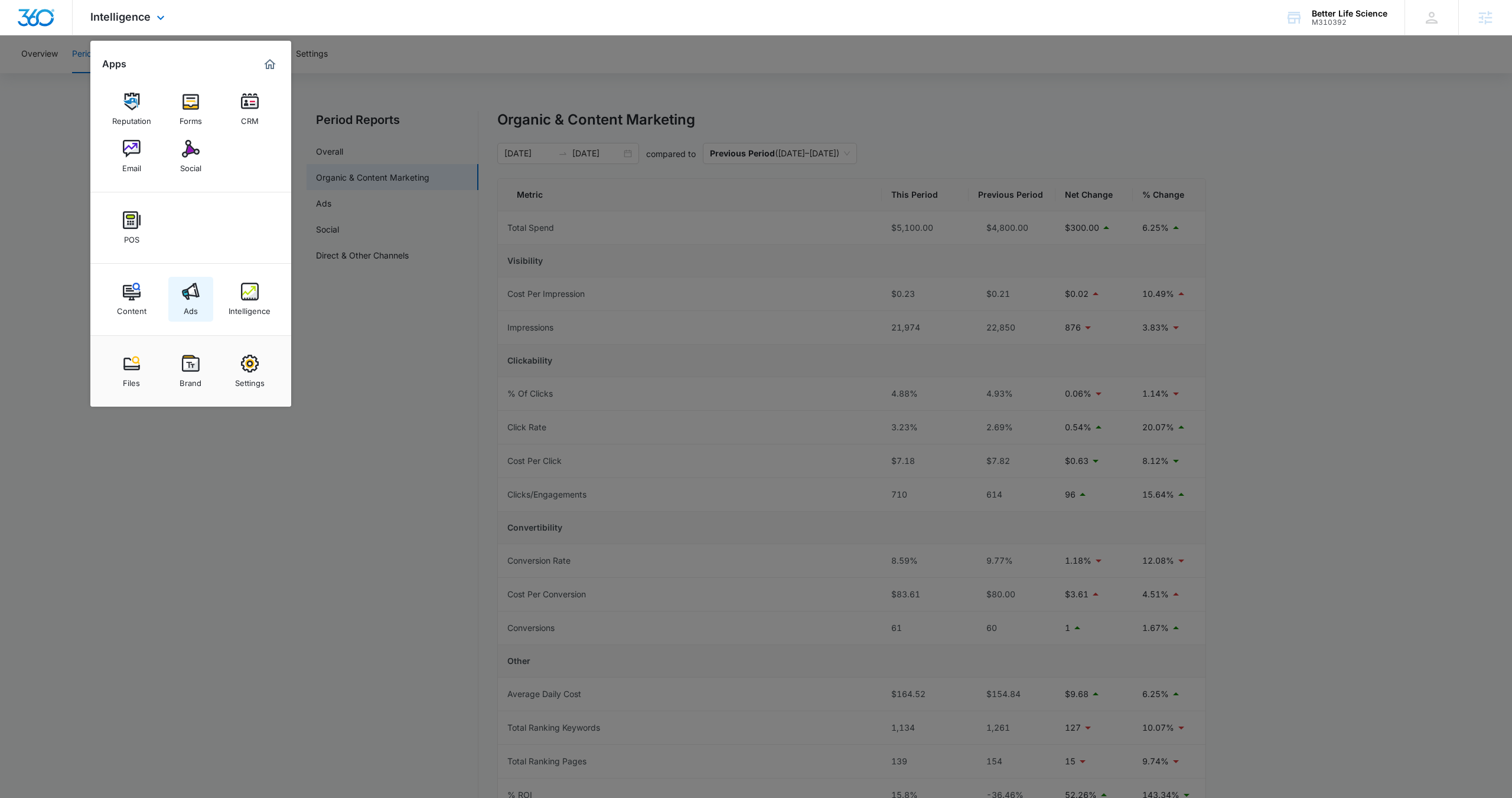
click at [192, 312] on div "Ads" at bounding box center [191, 308] width 14 height 15
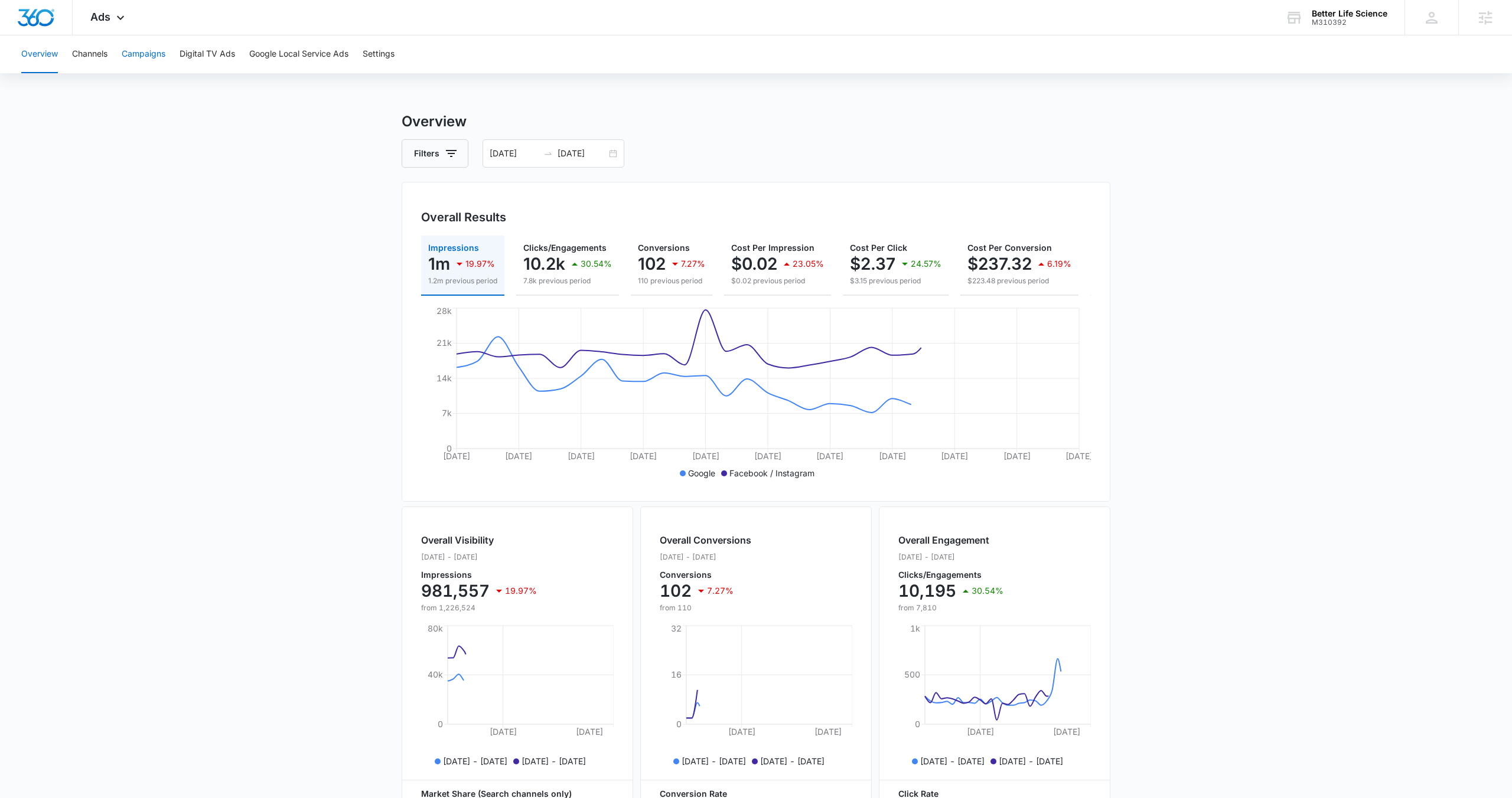
click at [129, 50] on button "Campaigns" at bounding box center [143, 55] width 44 height 38
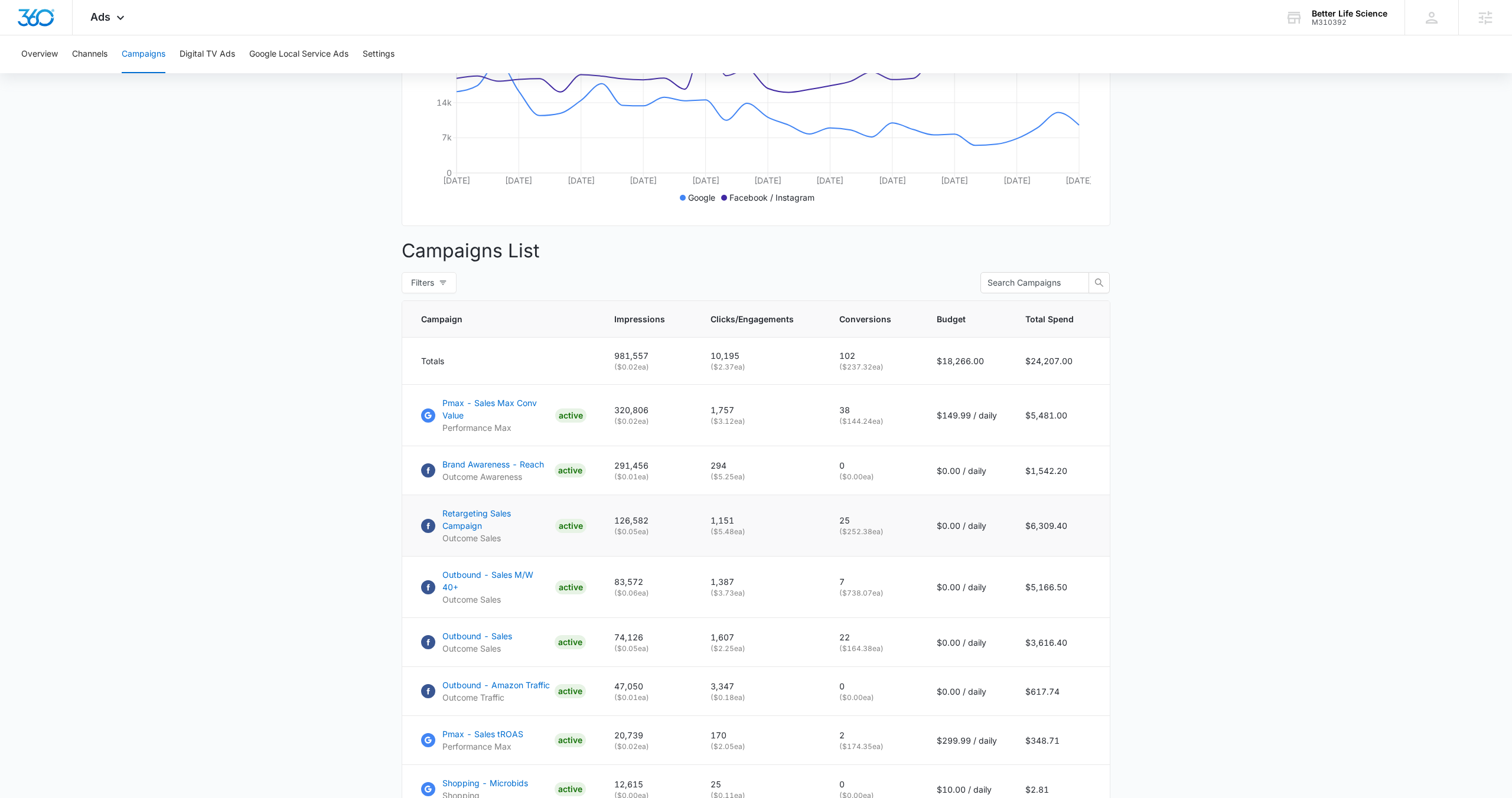
scroll to position [278, 0]
click at [492, 677] on p "Outbound - Amazon Traffic" at bounding box center [495, 683] width 107 height 12
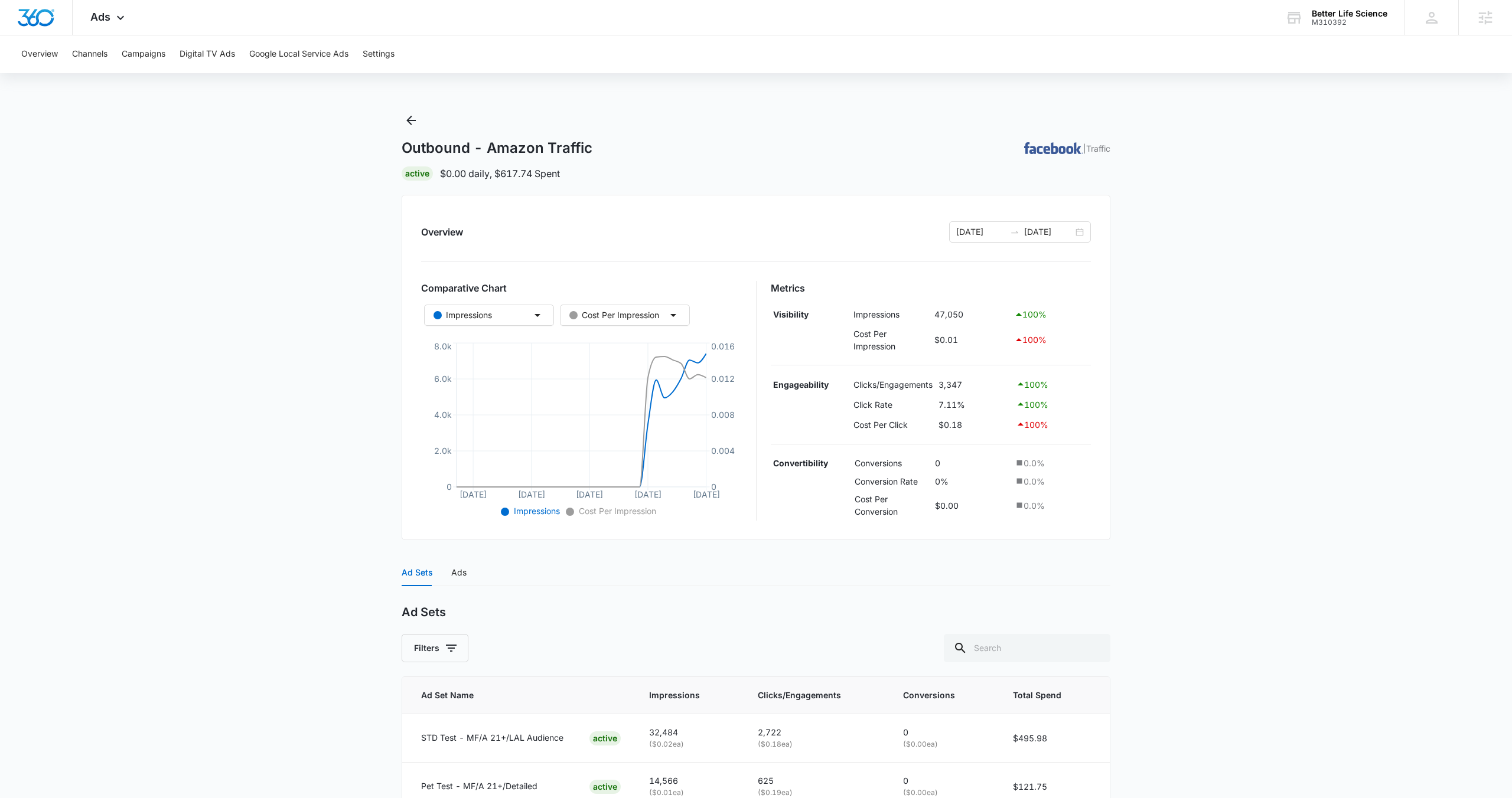
scroll to position [69, 0]
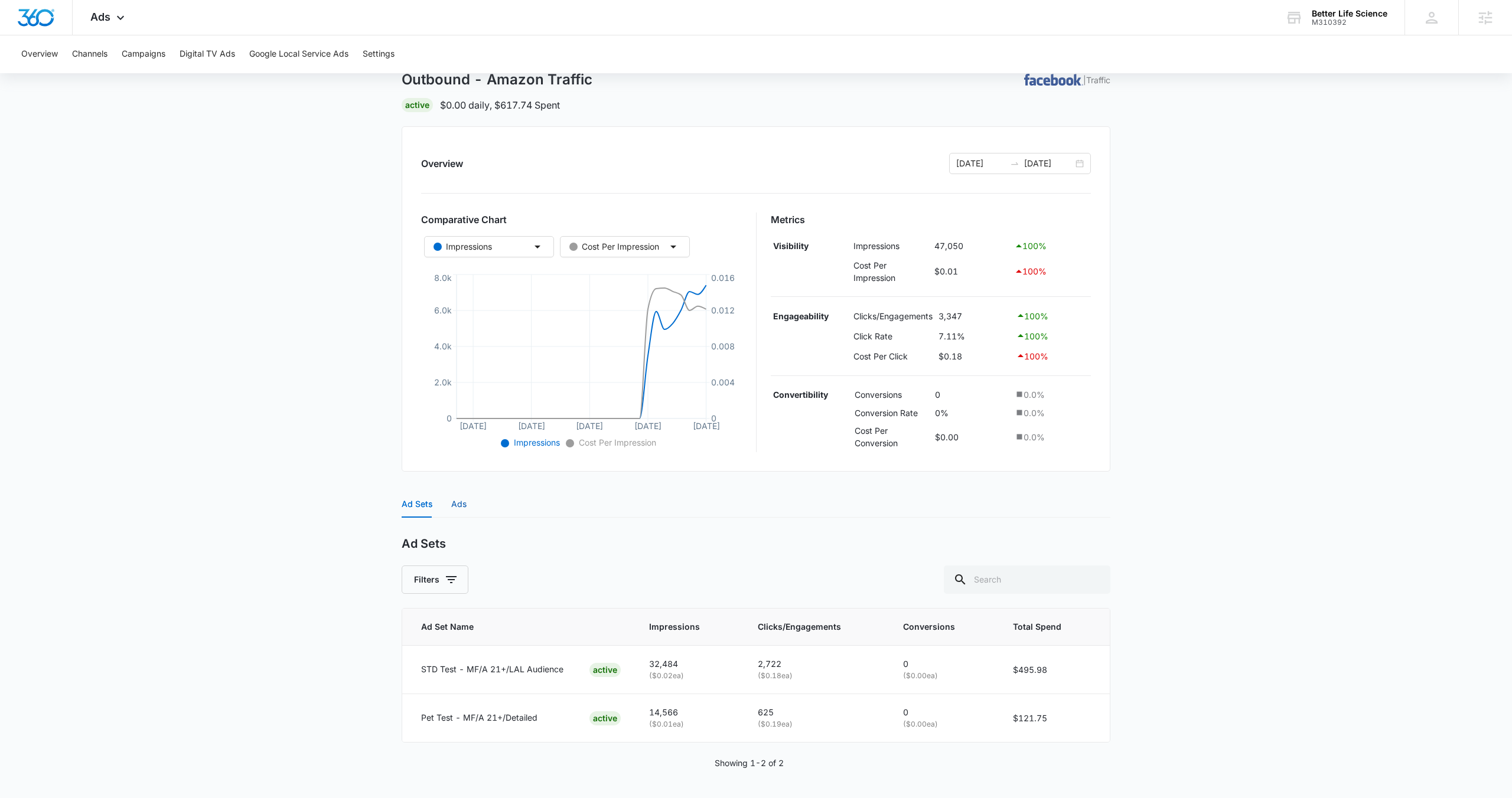
click at [460, 506] on div "Ads" at bounding box center [459, 504] width 15 height 13
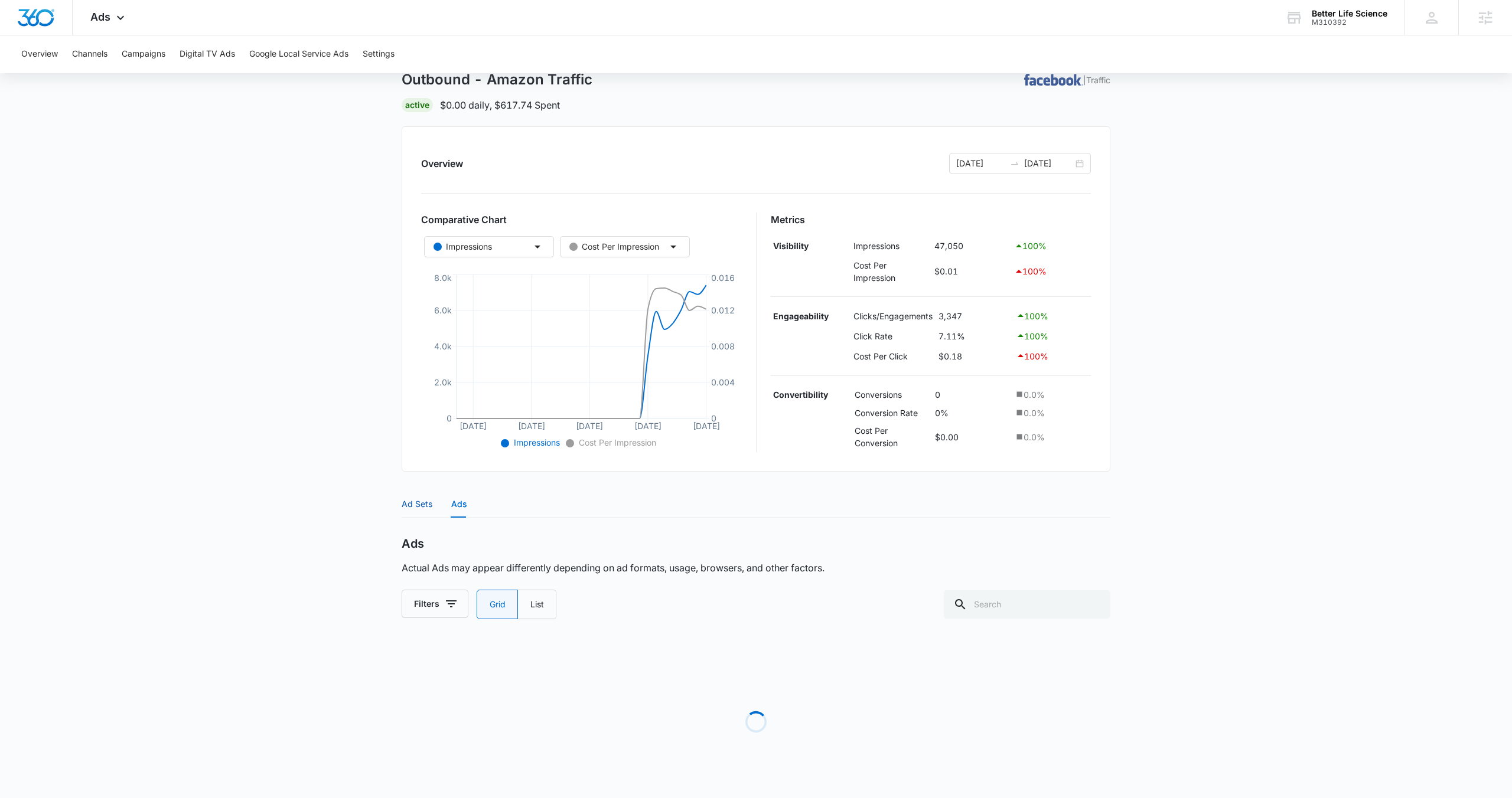
click at [411, 504] on div "Ad Sets" at bounding box center [417, 504] width 31 height 13
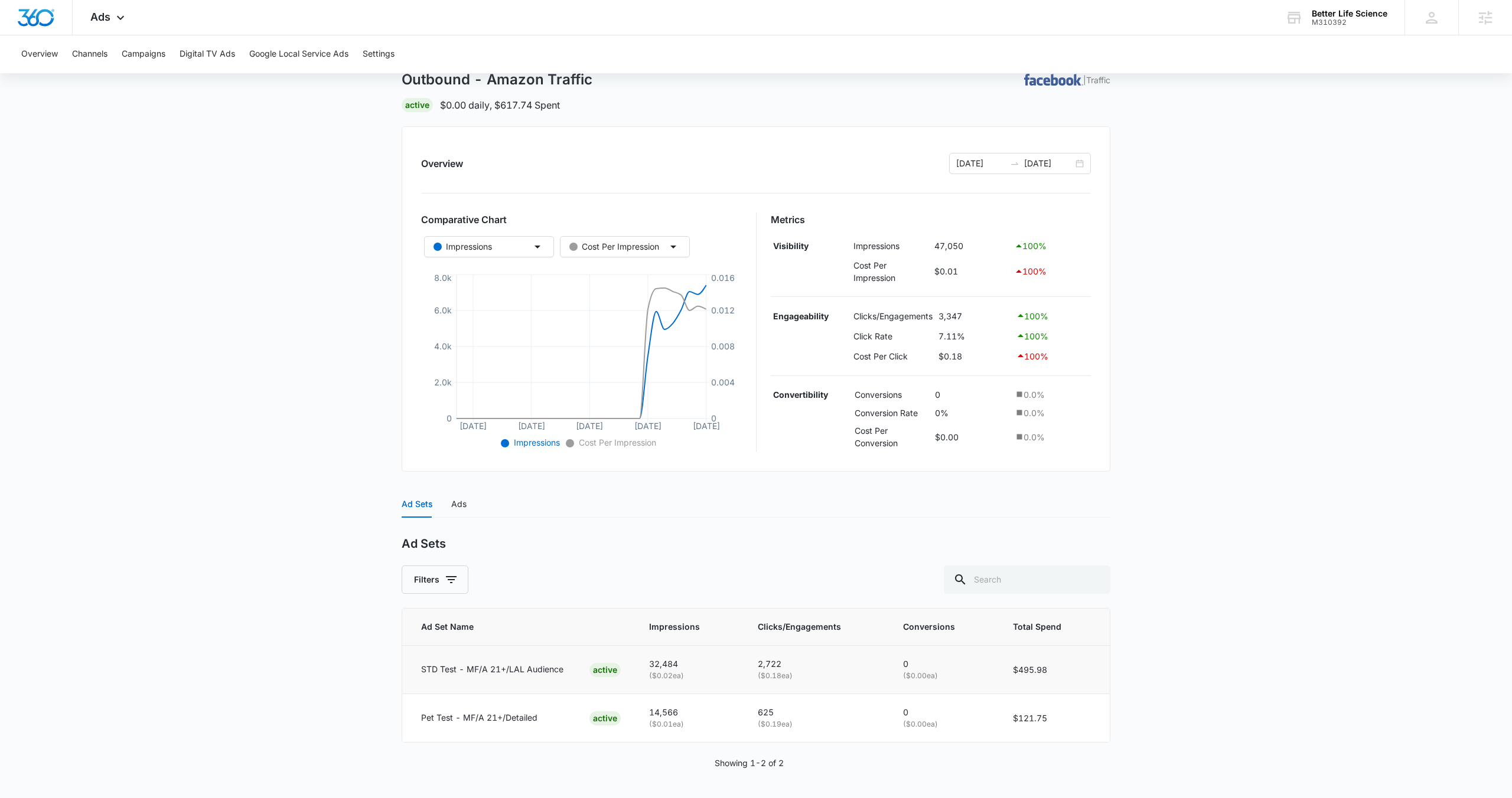
drag, startPoint x: 755, startPoint y: 665, endPoint x: 800, endPoint y: 672, distance: 45.5
click at [800, 672] on td "2,722 ( $0.18 ea)" at bounding box center [816, 670] width 145 height 48
click at [792, 721] on p "( $0.19 ea)" at bounding box center [816, 724] width 117 height 11
drag, startPoint x: 751, startPoint y: 664, endPoint x: 804, endPoint y: 665, distance: 53.0
click at [804, 665] on td "2,722 ( $0.18 ea)" at bounding box center [816, 670] width 145 height 48
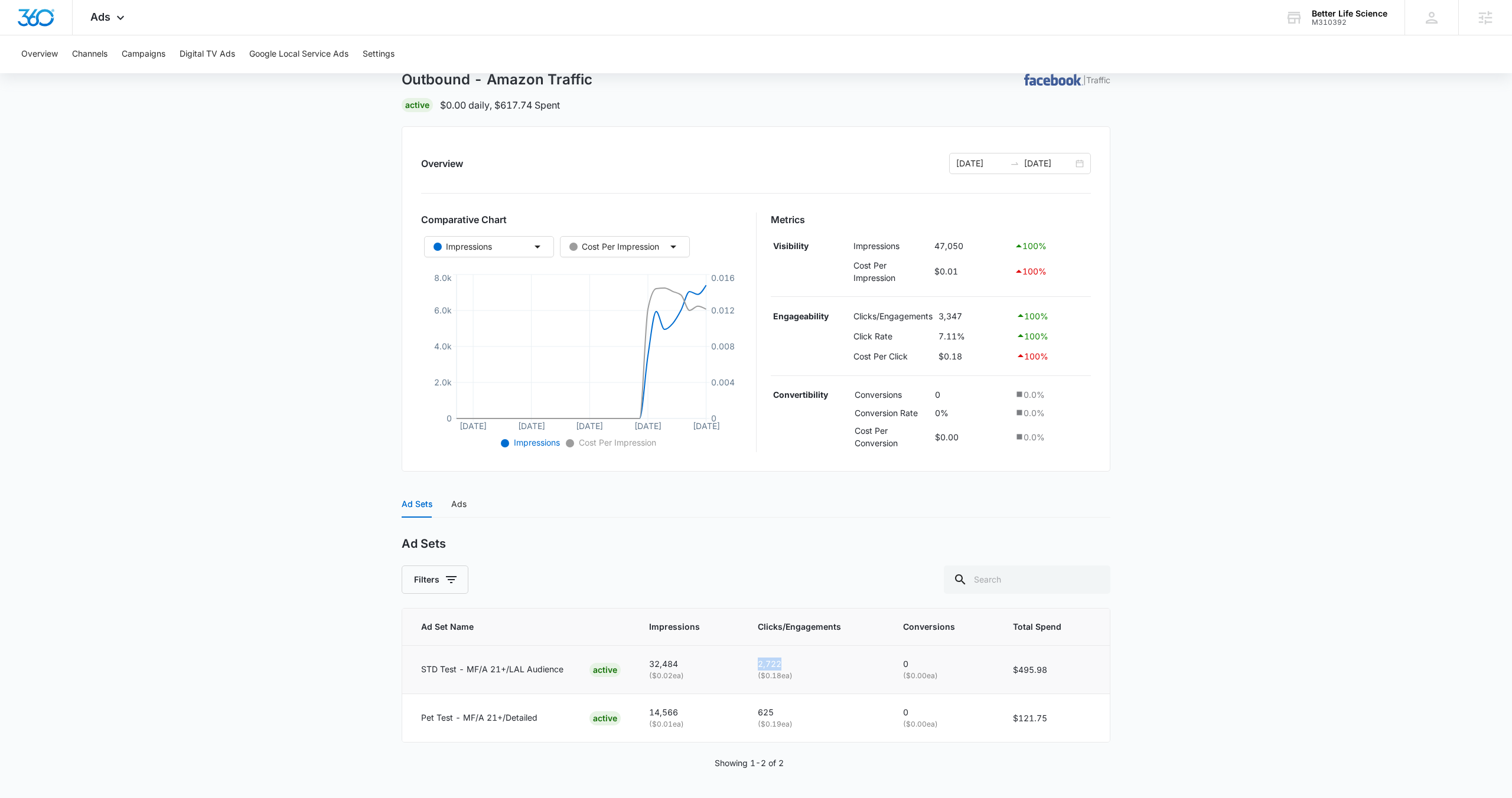
click at [753, 669] on td "2,722 ( $0.18 ea)" at bounding box center [816, 670] width 145 height 48
drag, startPoint x: 756, startPoint y: 664, endPoint x: 798, endPoint y: 669, distance: 42.3
click at [798, 669] on td "2,722 ( $0.18 ea)" at bounding box center [816, 670] width 145 height 48
drag, startPoint x: 753, startPoint y: 712, endPoint x: 787, endPoint y: 716, distance: 34.2
click at [787, 716] on td "625 ( $0.19 ea)" at bounding box center [816, 718] width 145 height 48
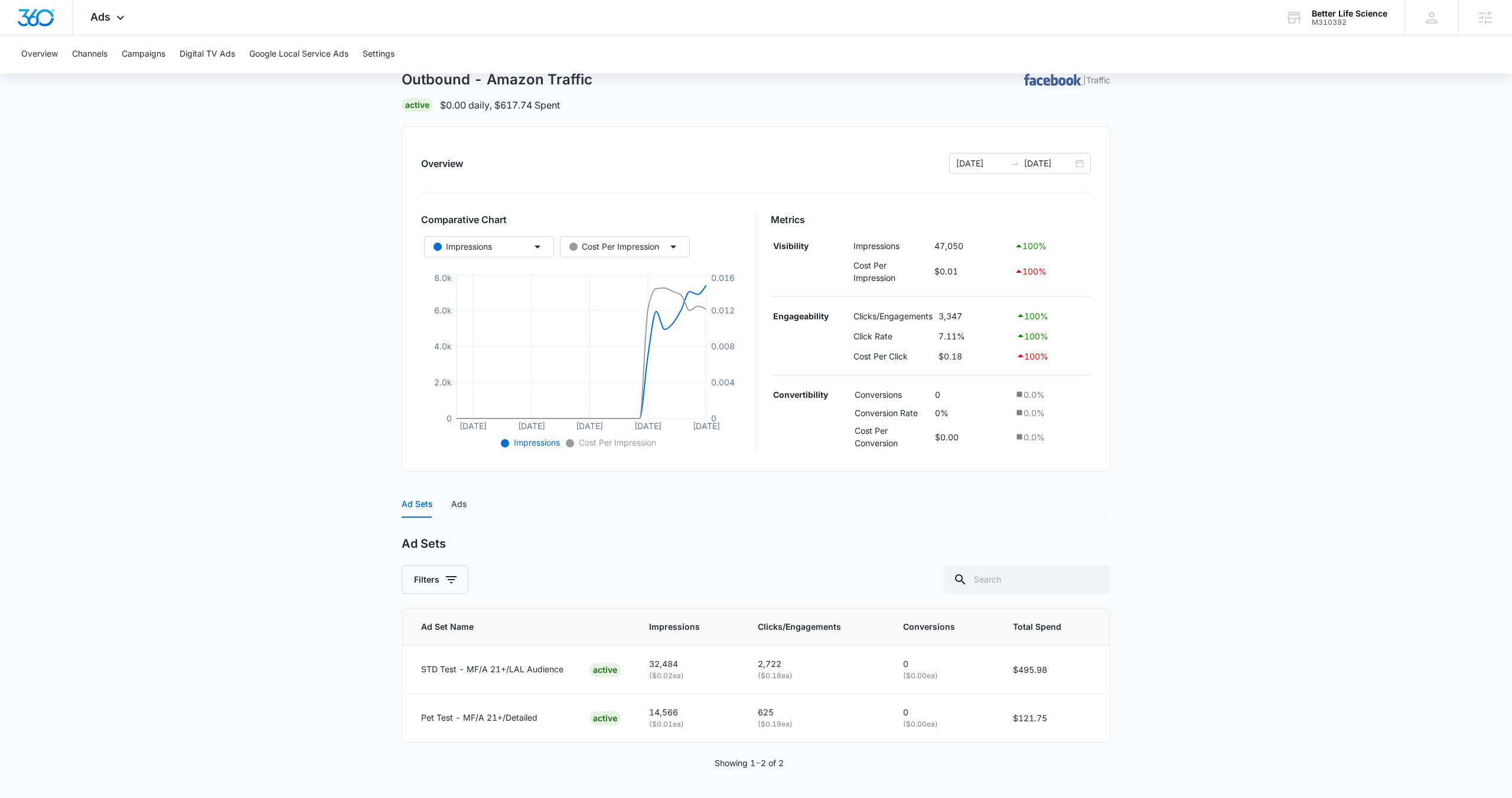
click at [391, 667] on main "Outbound - Amazon Traffic | Traffic Active $0.00 daily , $617.74 Spent Overview…" at bounding box center [756, 420] width 1512 height 756
click at [753, 664] on td "2,722 ( $0.18 ea)" at bounding box center [816, 670] width 145 height 48
